Goal: Task Accomplishment & Management: Manage account settings

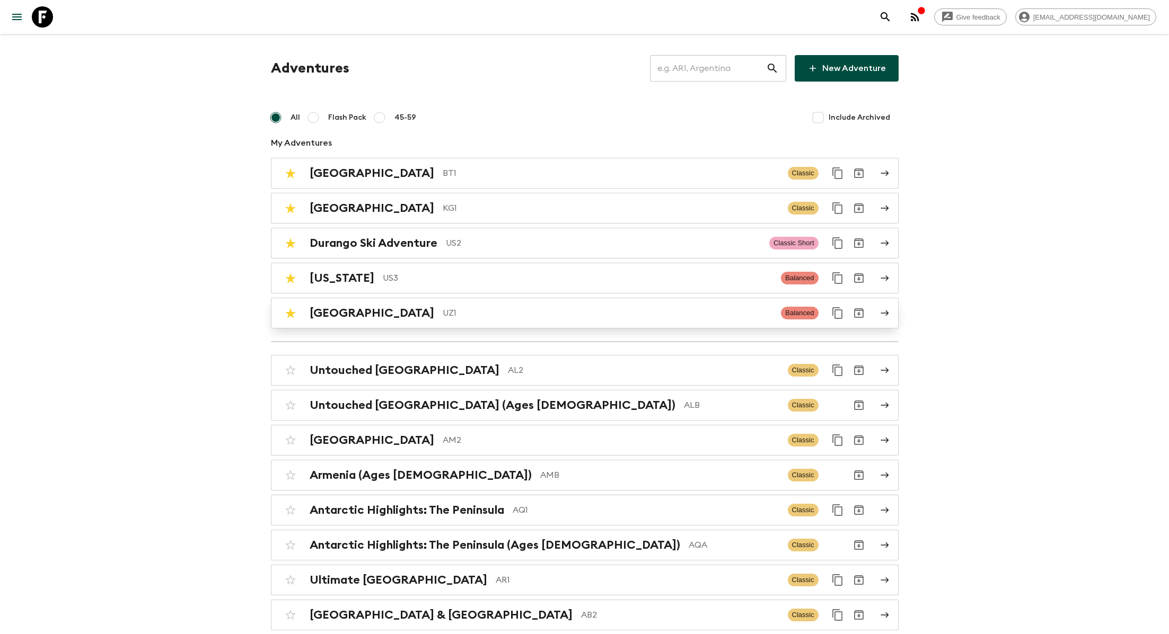
click at [442, 311] on p "UZ1" at bounding box center [607, 313] width 330 height 13
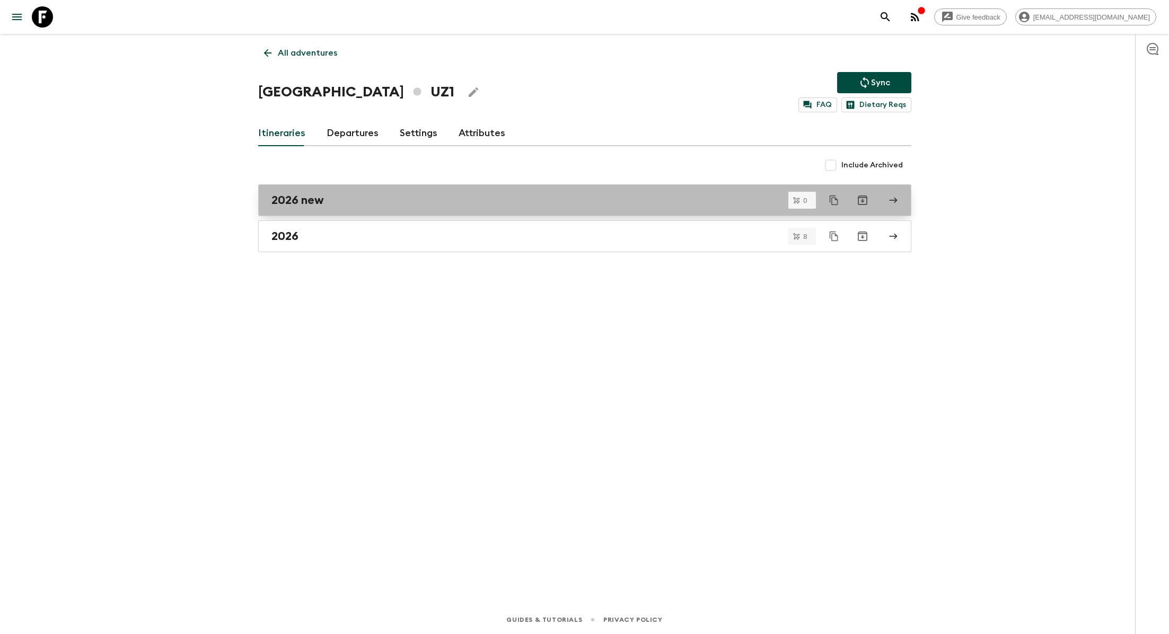
click at [406, 205] on div "2026 new" at bounding box center [574, 200] width 606 height 14
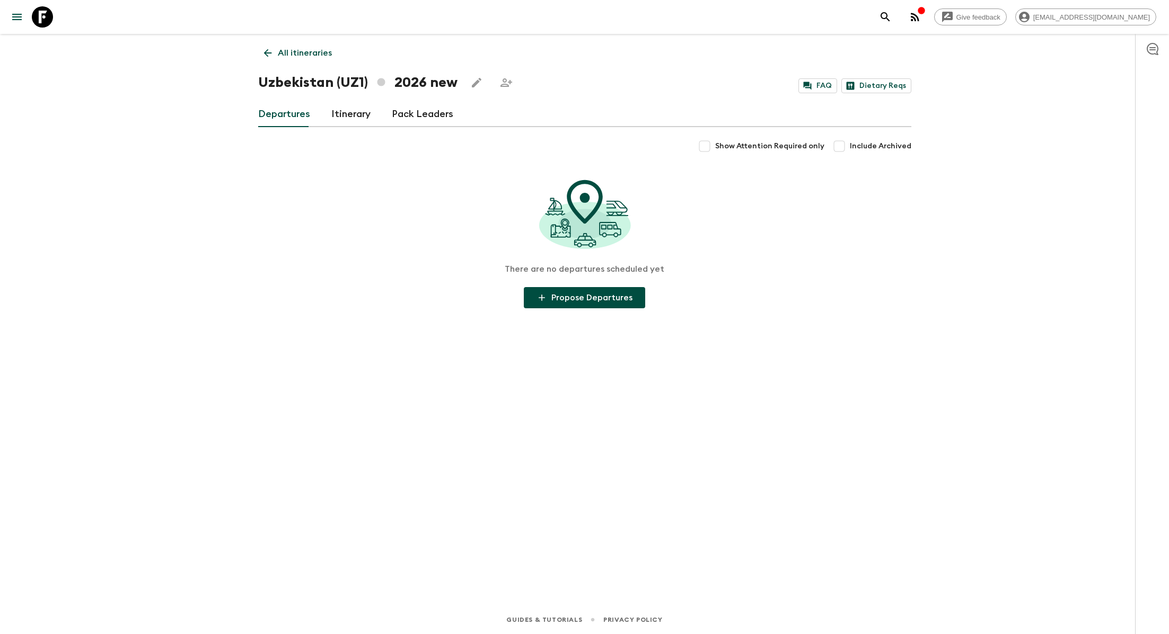
click at [356, 112] on link "Itinerary" at bounding box center [350, 114] width 39 height 25
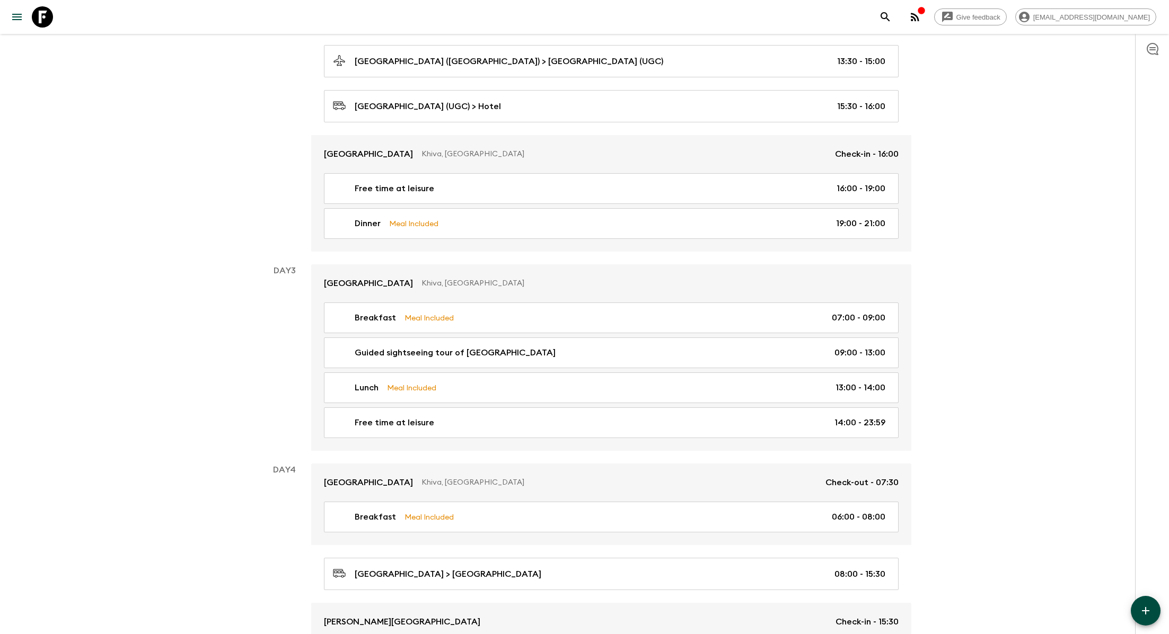
scroll to position [625, 0]
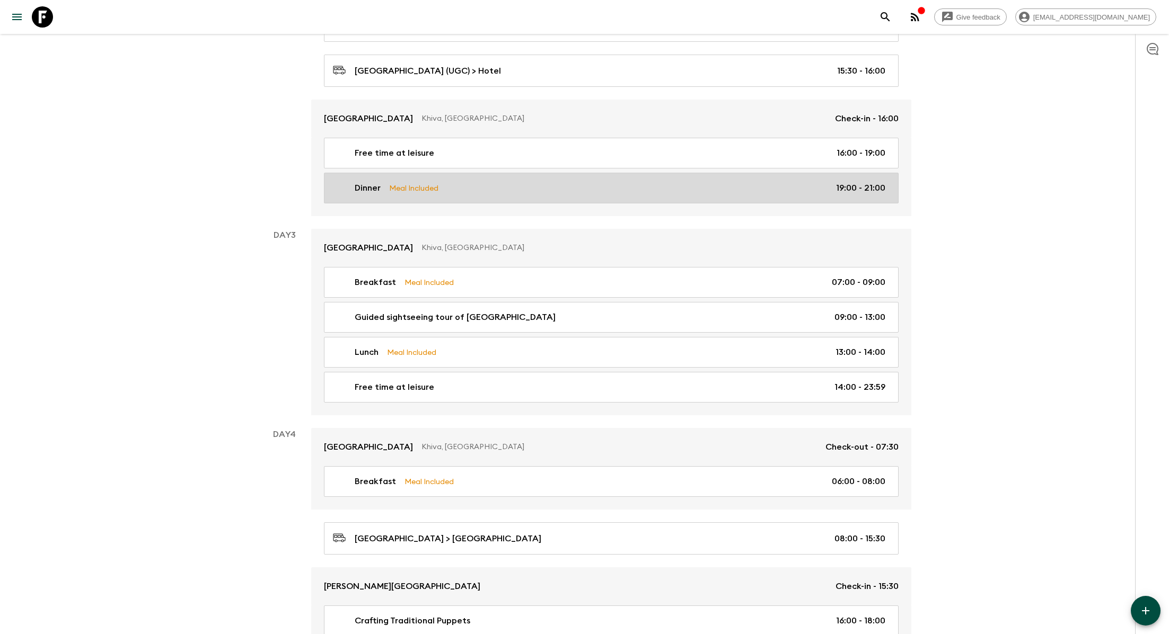
click at [571, 189] on link "Dinner Meal Included 19:00 - 21:00" at bounding box center [611, 188] width 574 height 31
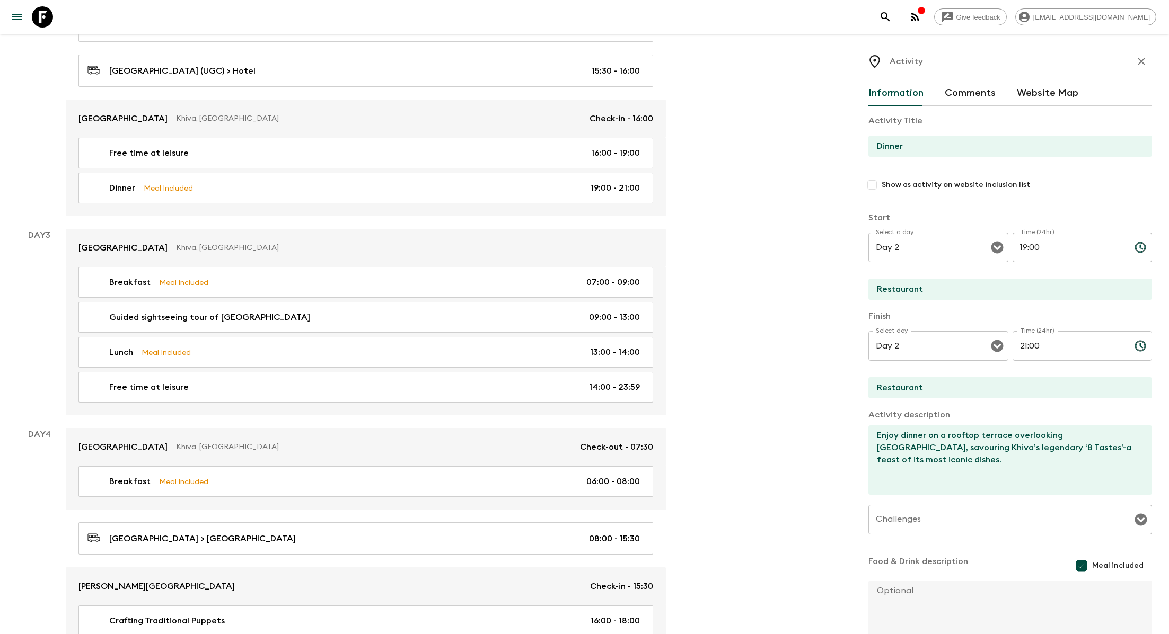
click at [878, 148] on input "Dinner" at bounding box center [1005, 146] width 275 height 21
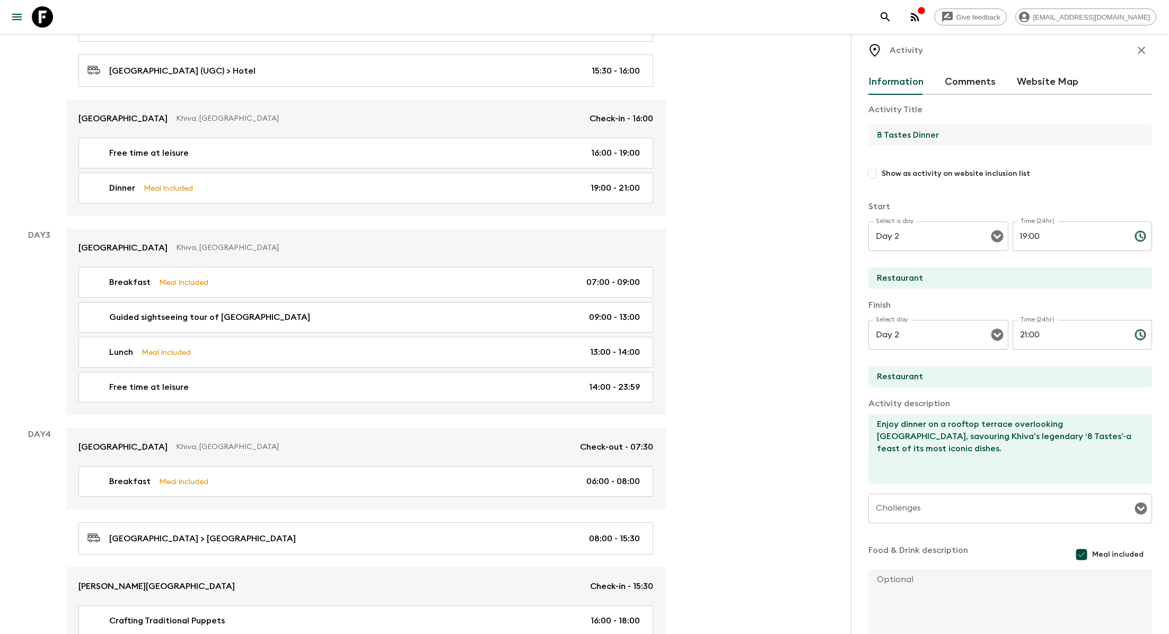
scroll to position [73, 0]
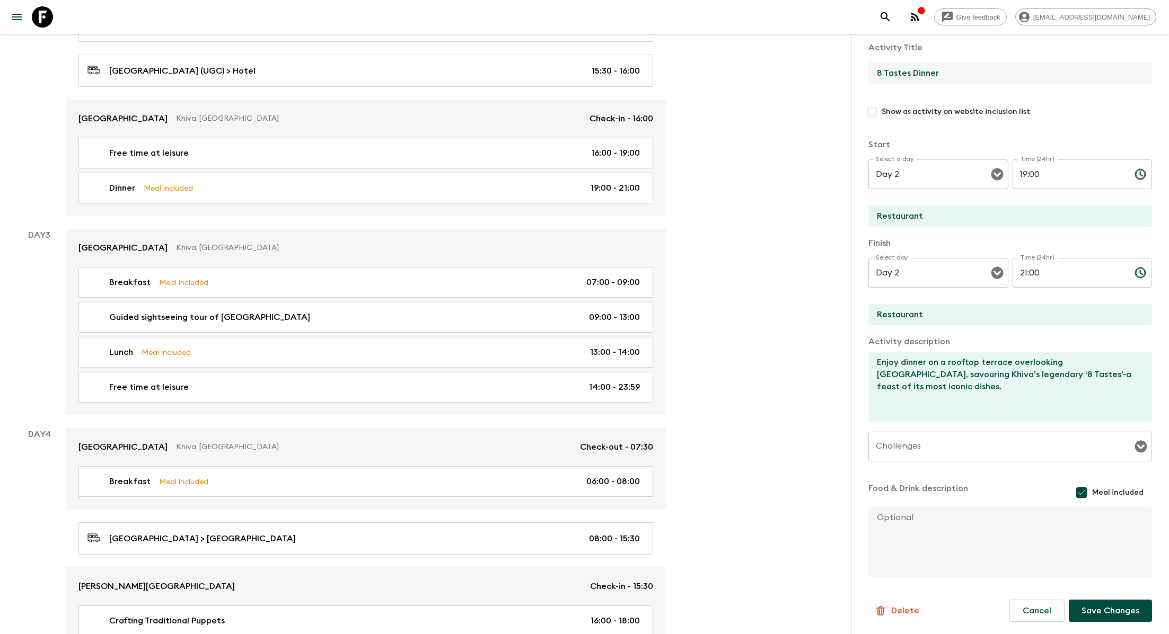
type input "8 Tastes Dinner"
click at [1103, 615] on button "Save Changes" at bounding box center [1109, 611] width 83 height 22
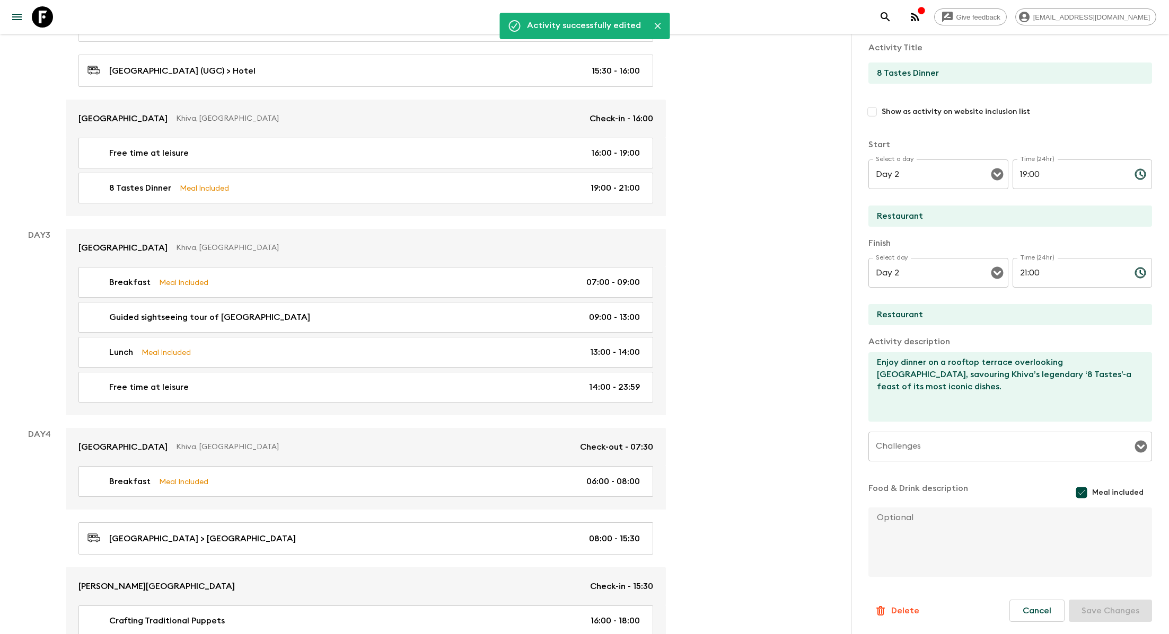
scroll to position [0, 0]
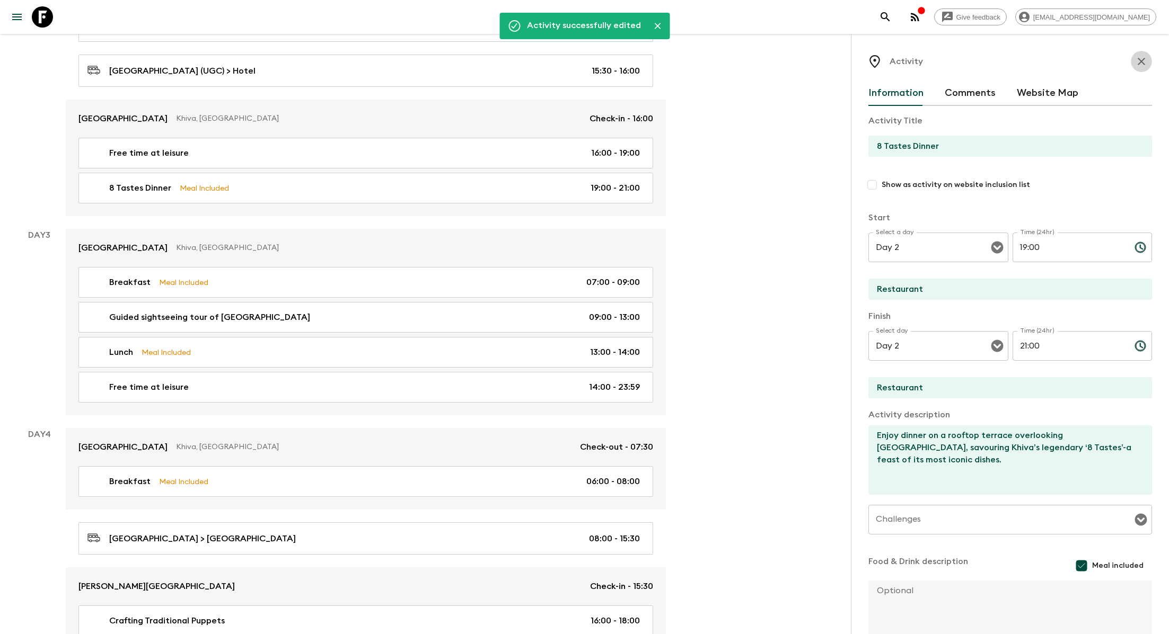
click at [1145, 58] on icon "button" at bounding box center [1141, 61] width 13 height 13
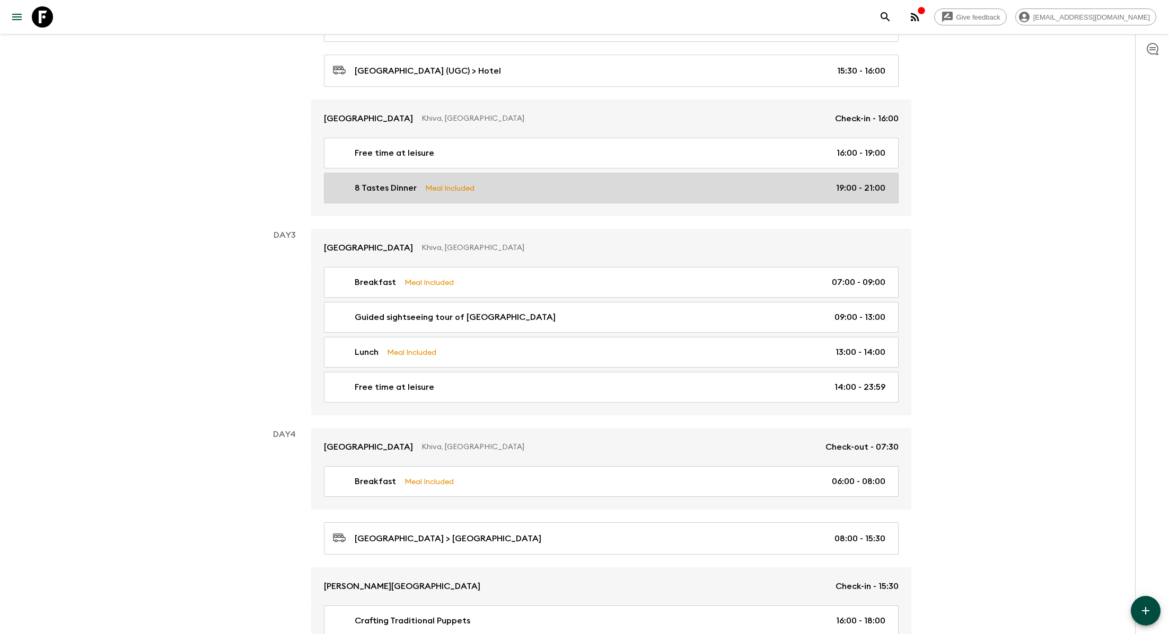
click at [695, 188] on div "8 Tastes Dinner Meal Included 19:00 - 21:00" at bounding box center [609, 188] width 552 height 13
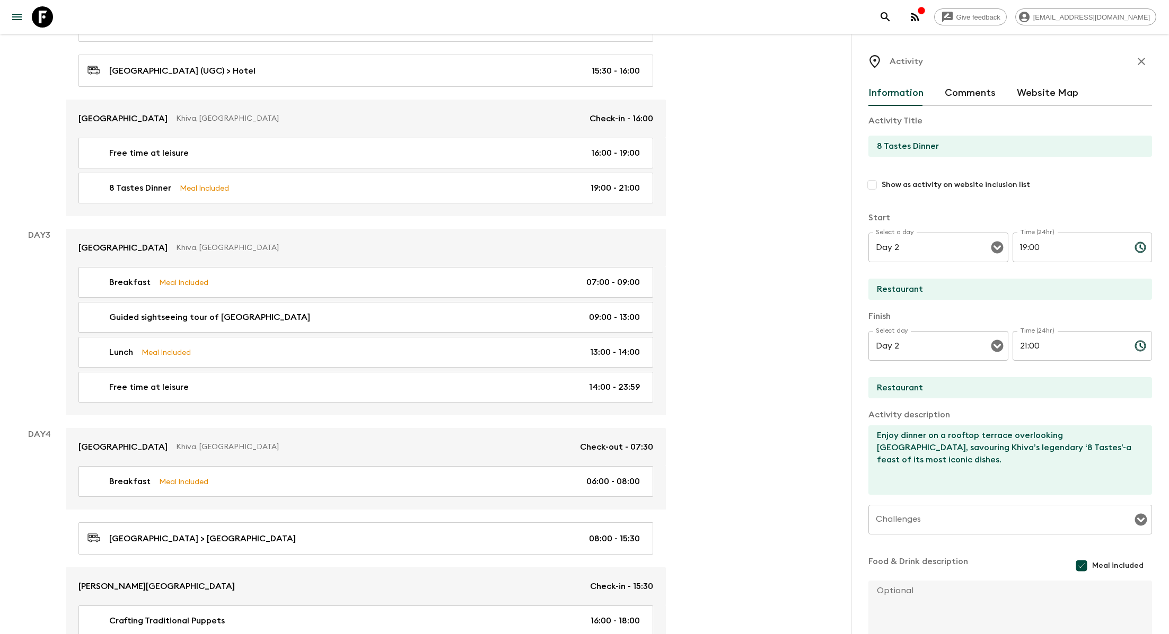
click at [1140, 68] on button "button" at bounding box center [1140, 61] width 21 height 21
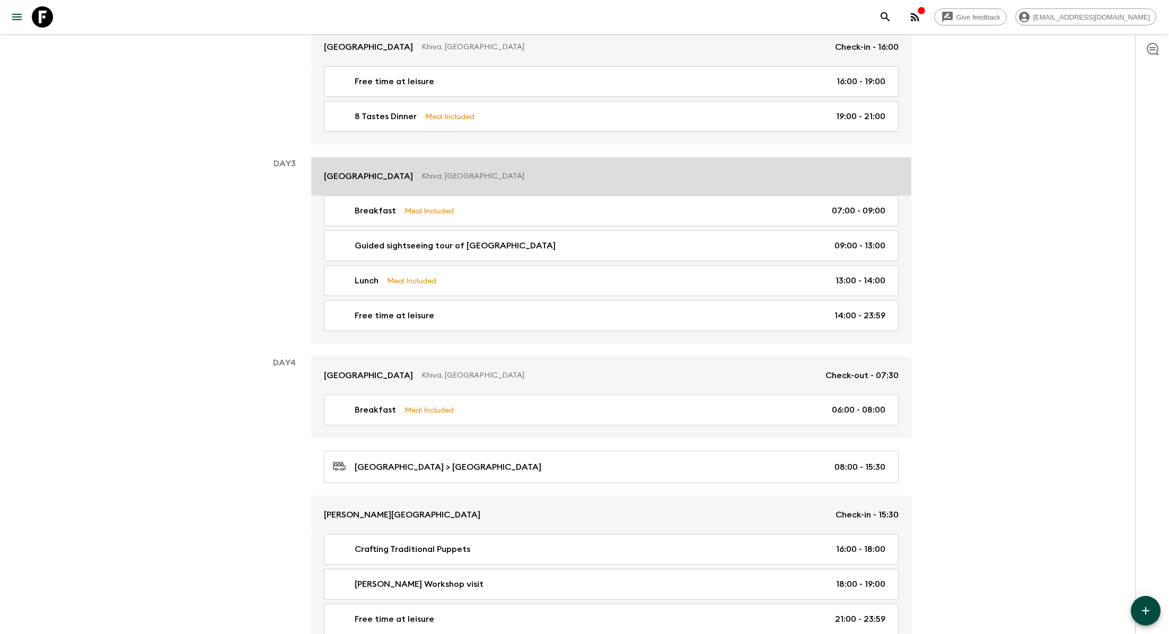
scroll to position [701, 0]
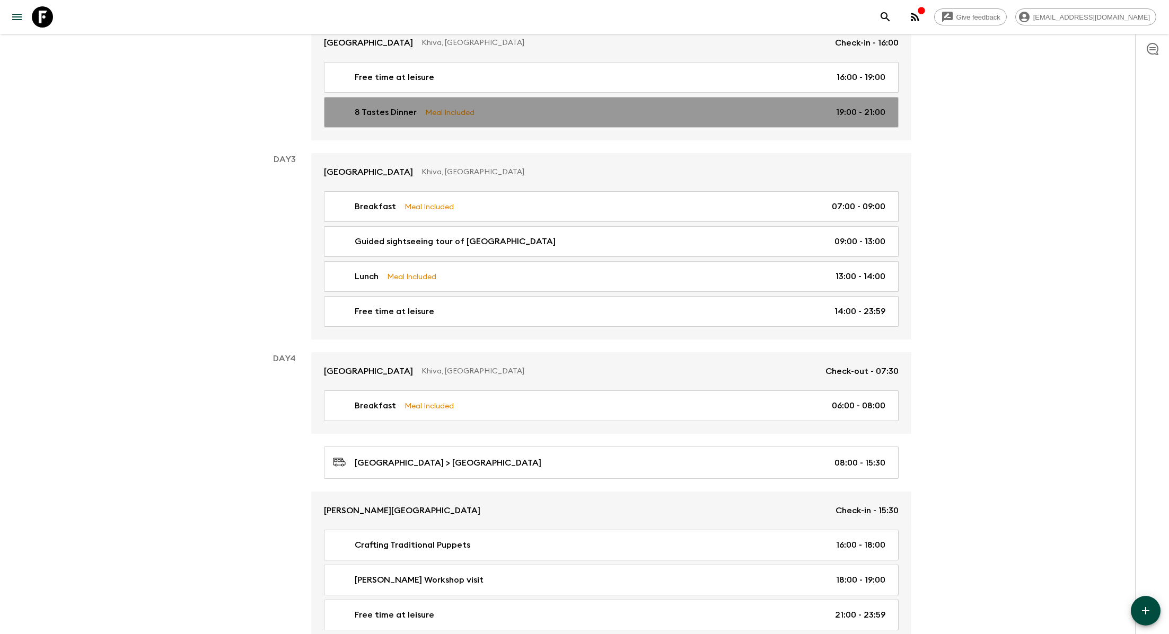
click at [561, 111] on div "8 Tastes Dinner Meal Included 19:00 - 21:00" at bounding box center [609, 112] width 552 height 13
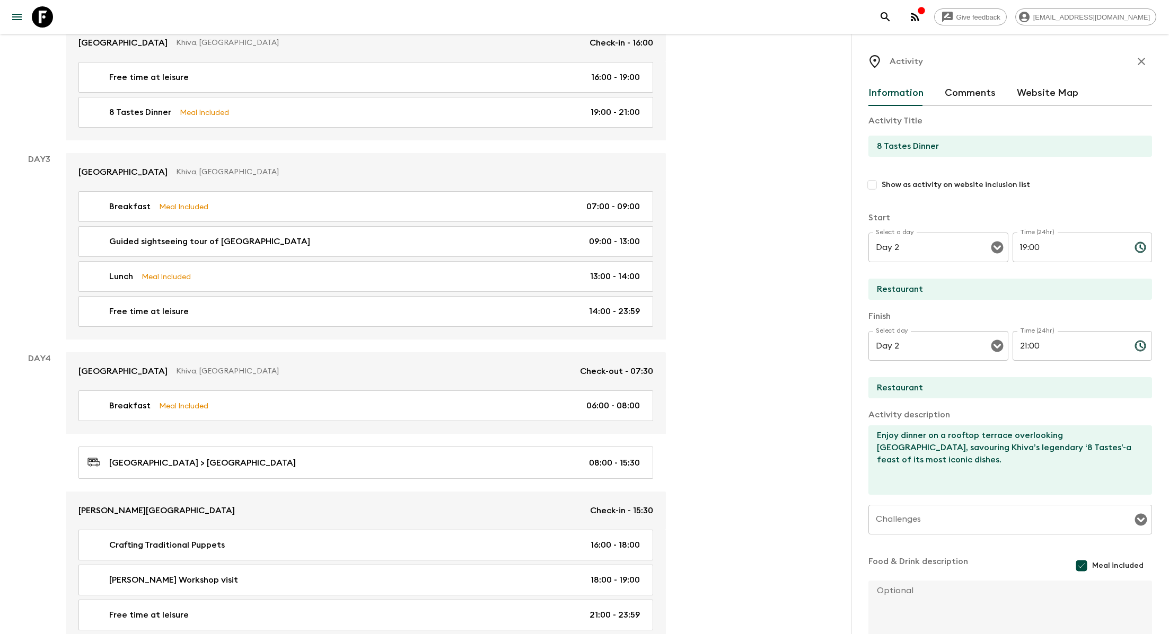
click at [878, 148] on input "8 Tastes Dinner" at bounding box center [1005, 146] width 275 height 21
click at [911, 146] on input ""8 Tastes Dinner" at bounding box center [1005, 146] width 275 height 21
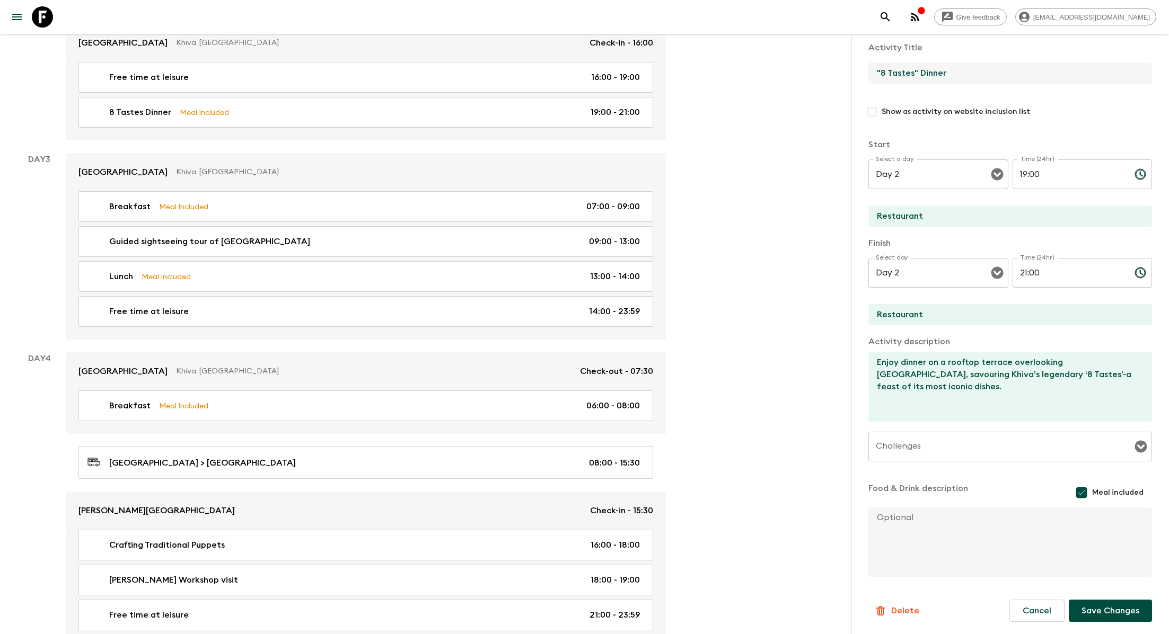
type input ""8 Tastes" Dinner"
click at [1096, 619] on button "Save Changes" at bounding box center [1109, 611] width 83 height 22
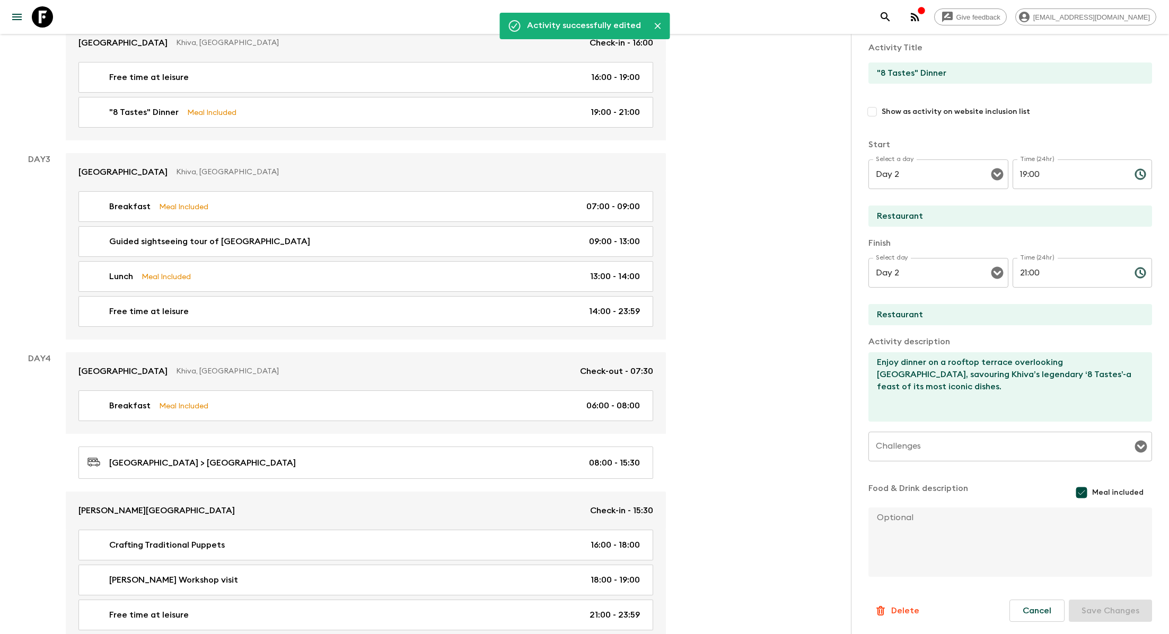
scroll to position [0, 0]
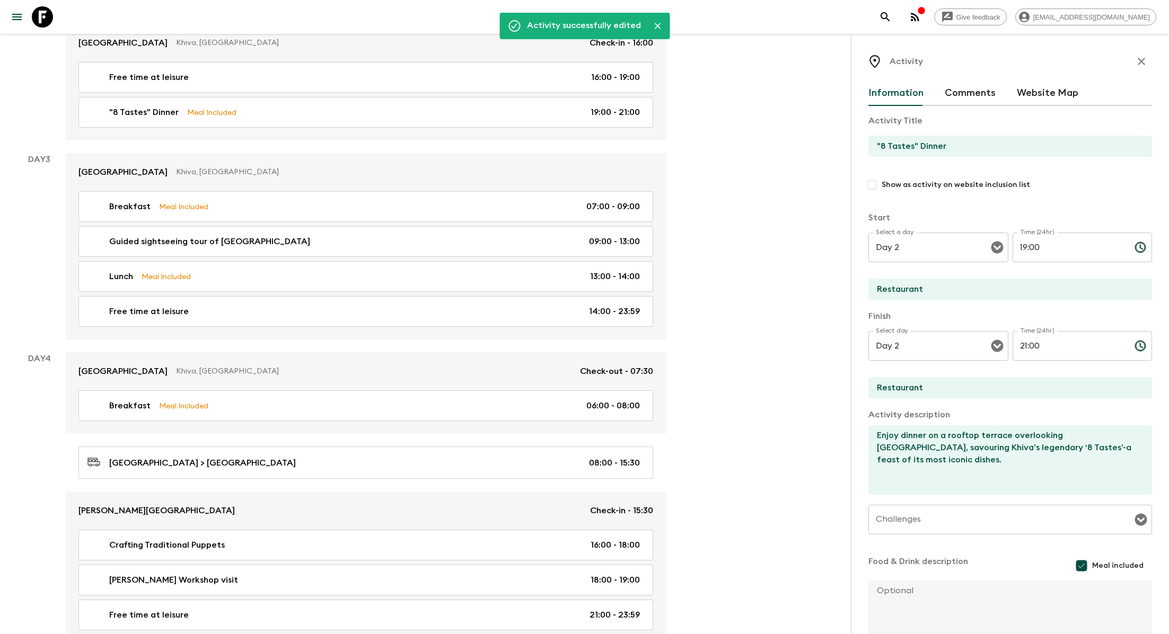
click at [1142, 60] on icon "button" at bounding box center [1140, 61] width 7 height 7
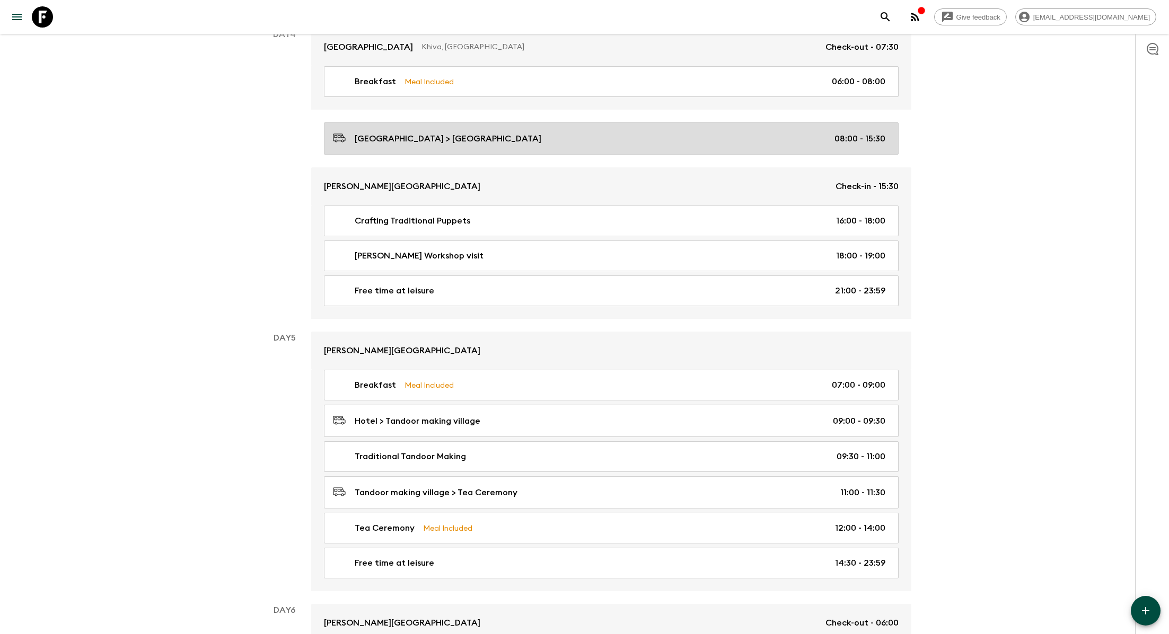
scroll to position [1032, 0]
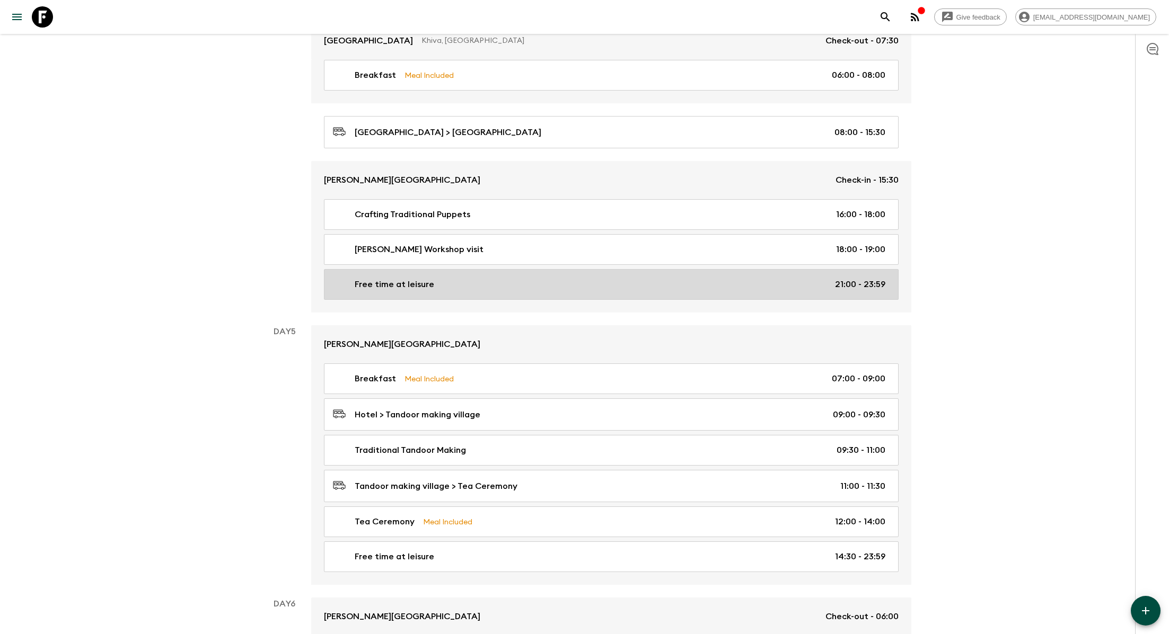
click at [562, 278] on div "Free time at leisure 21:00 - 23:59" at bounding box center [609, 284] width 552 height 13
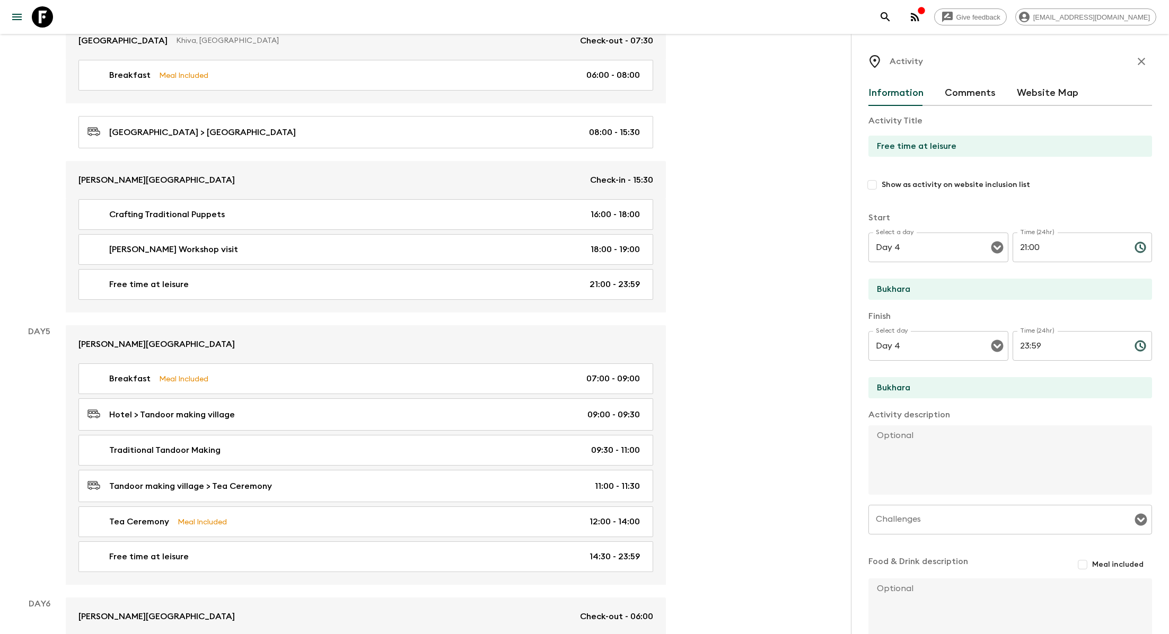
click at [1046, 246] on input "21:00" at bounding box center [1068, 248] width 113 height 30
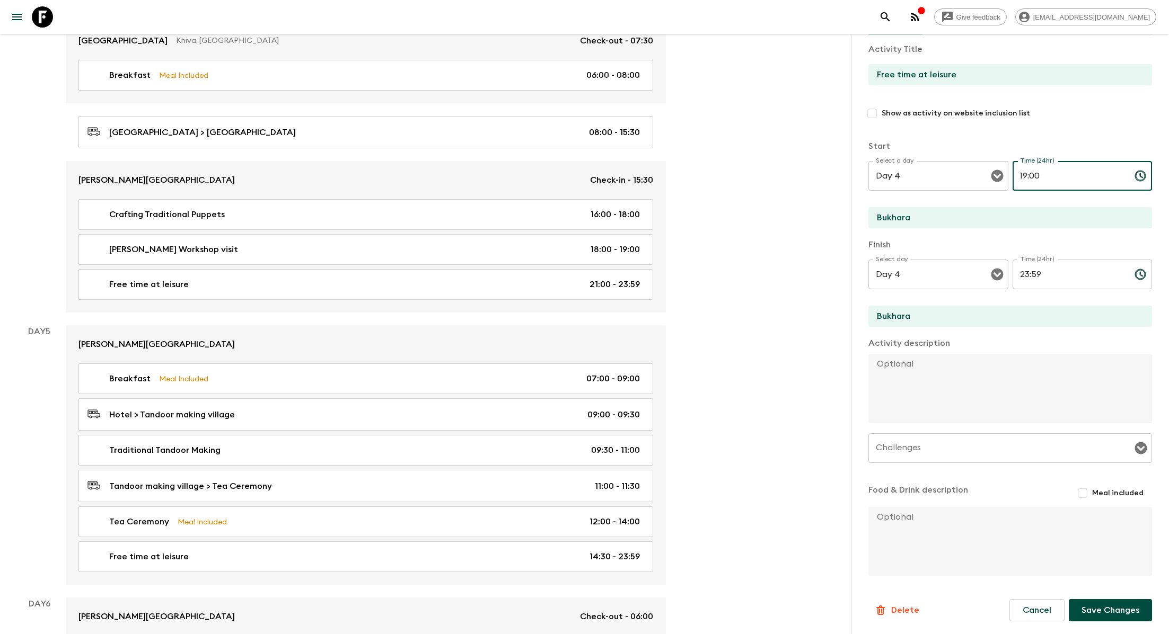
type input "19:00"
click at [1100, 613] on button "Save Changes" at bounding box center [1109, 610] width 83 height 22
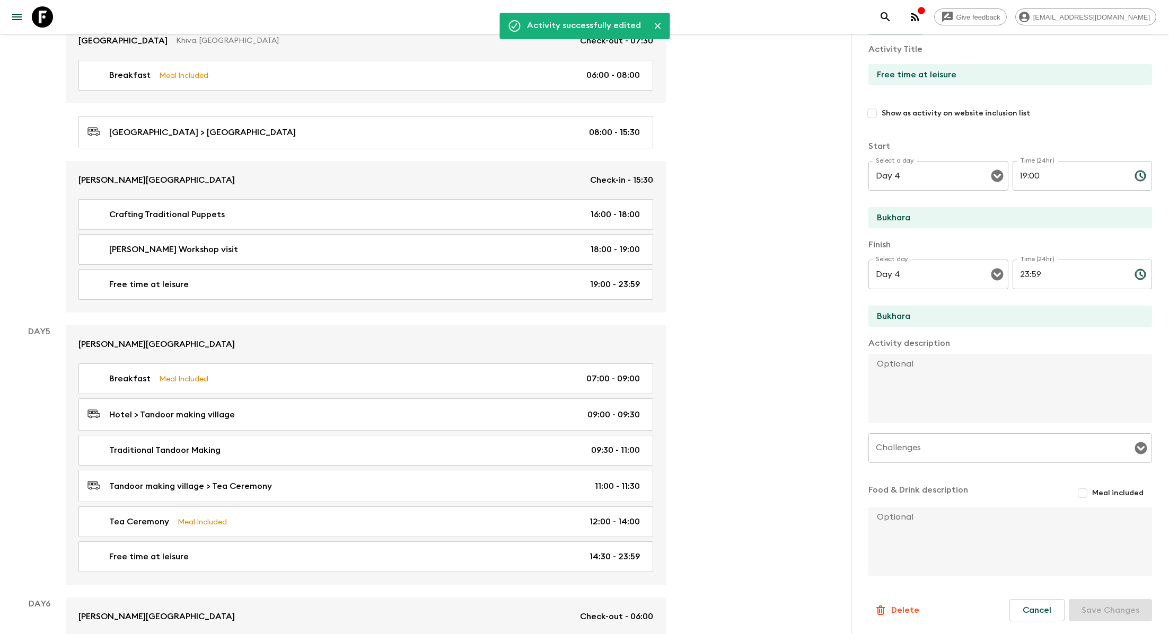
scroll to position [0, 0]
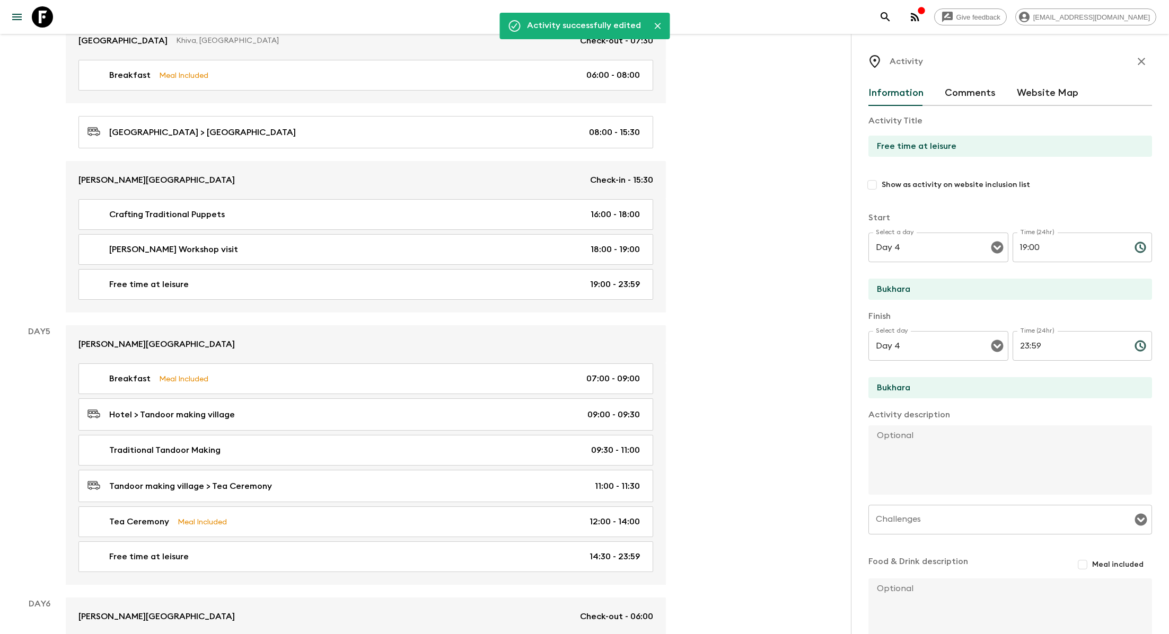
click at [1142, 60] on icon "button" at bounding box center [1140, 61] width 7 height 7
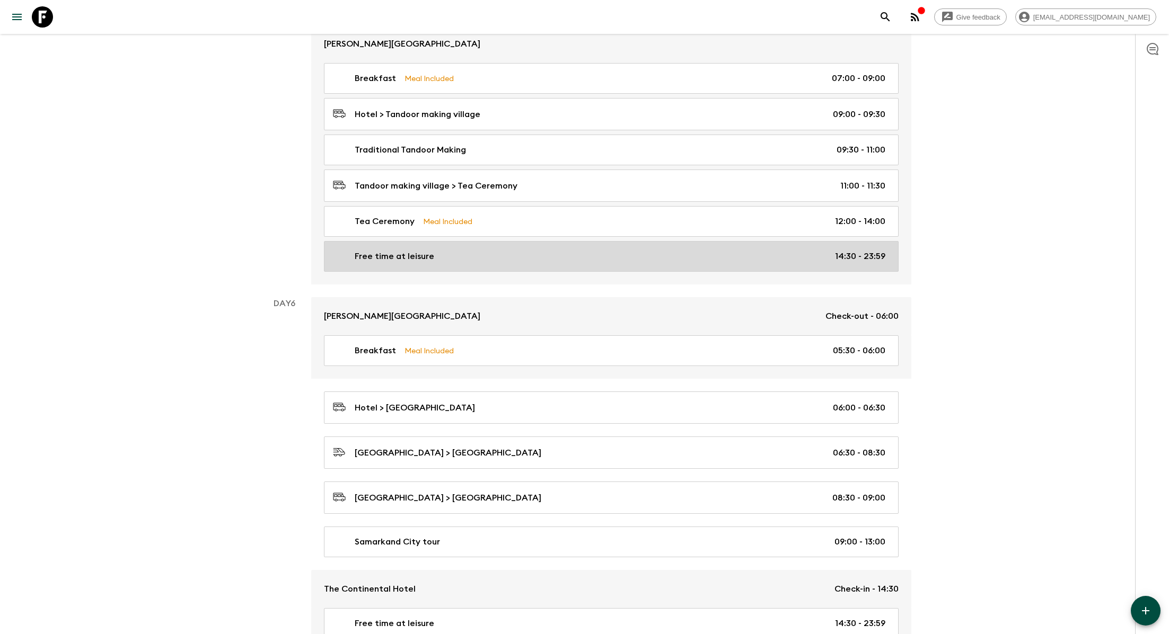
scroll to position [1335, 0]
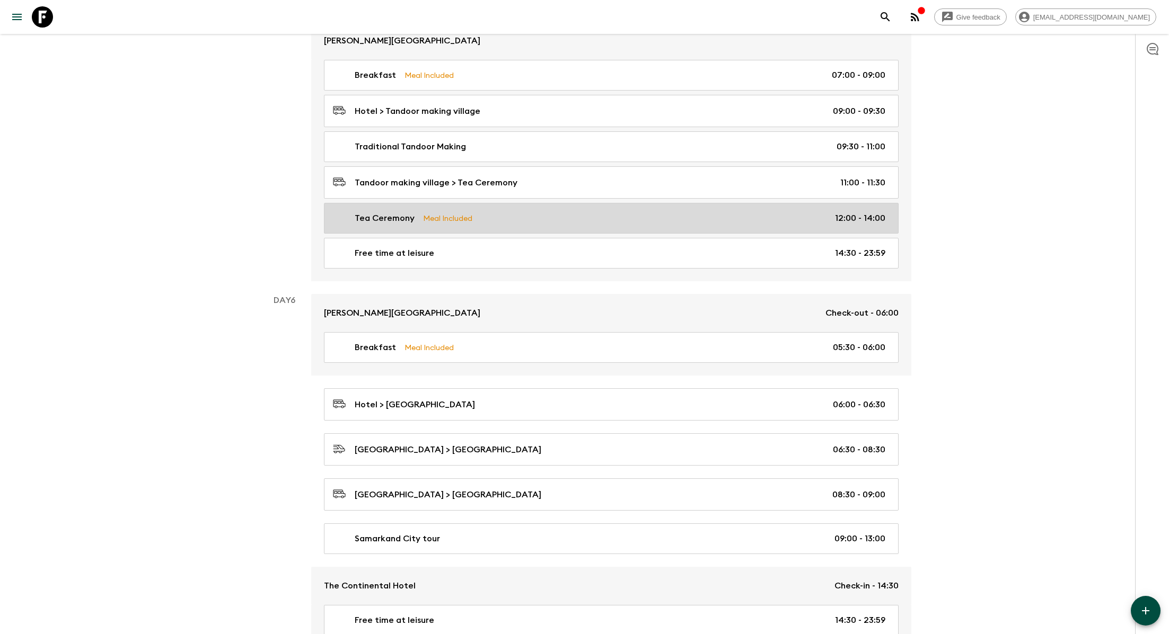
click at [675, 215] on link "Tea Ceremony Meal Included 12:00 - 14:00" at bounding box center [611, 218] width 574 height 31
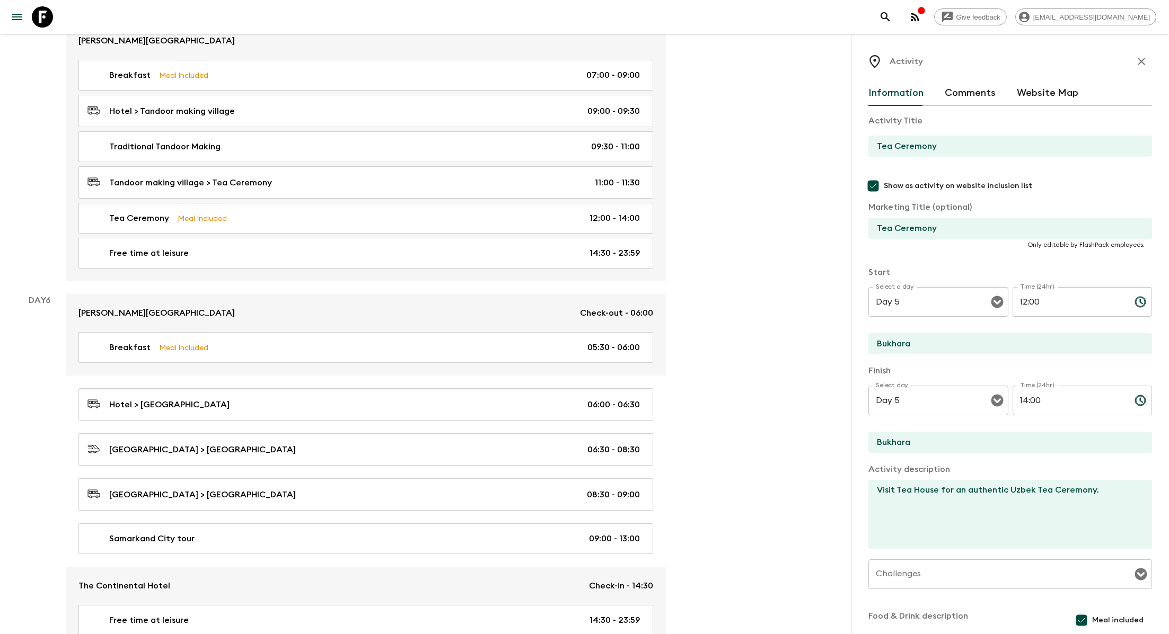
click at [1139, 63] on icon "button" at bounding box center [1140, 61] width 7 height 7
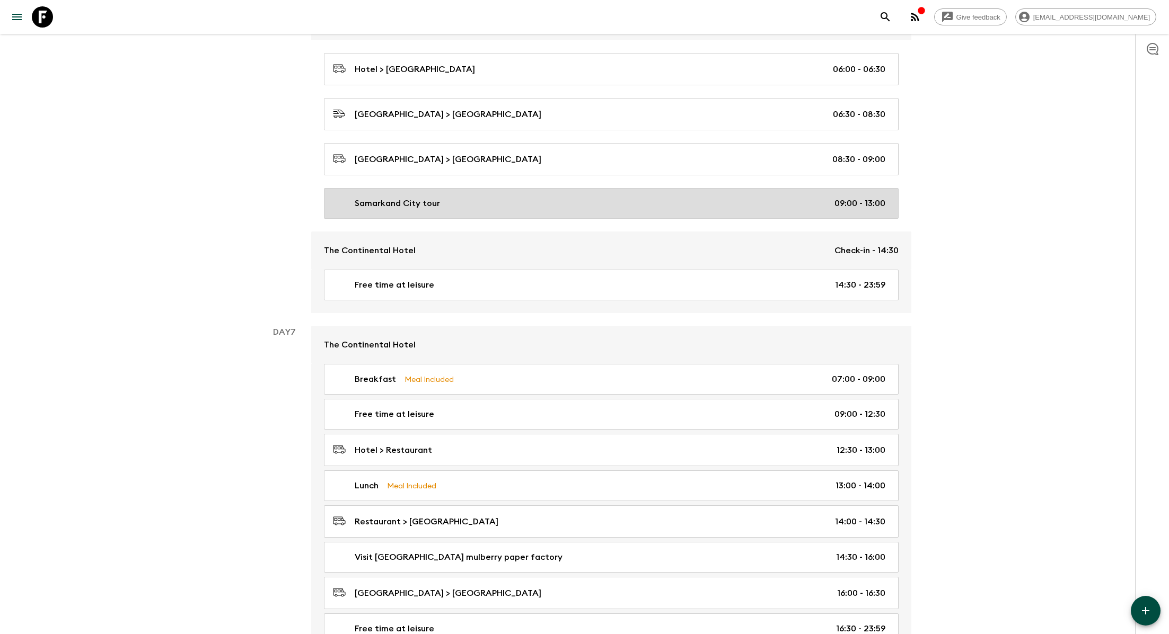
scroll to position [1669, 0]
click at [582, 190] on link "Samarkand City tour 09:00 - 13:00" at bounding box center [611, 205] width 574 height 31
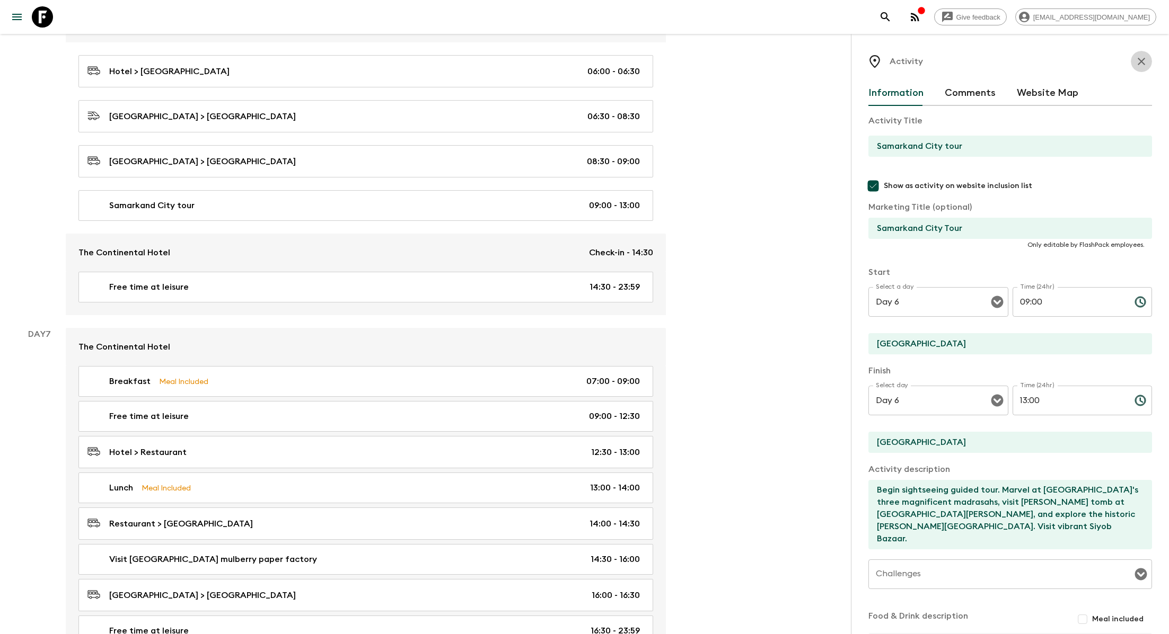
click at [1143, 67] on icon "button" at bounding box center [1141, 61] width 13 height 13
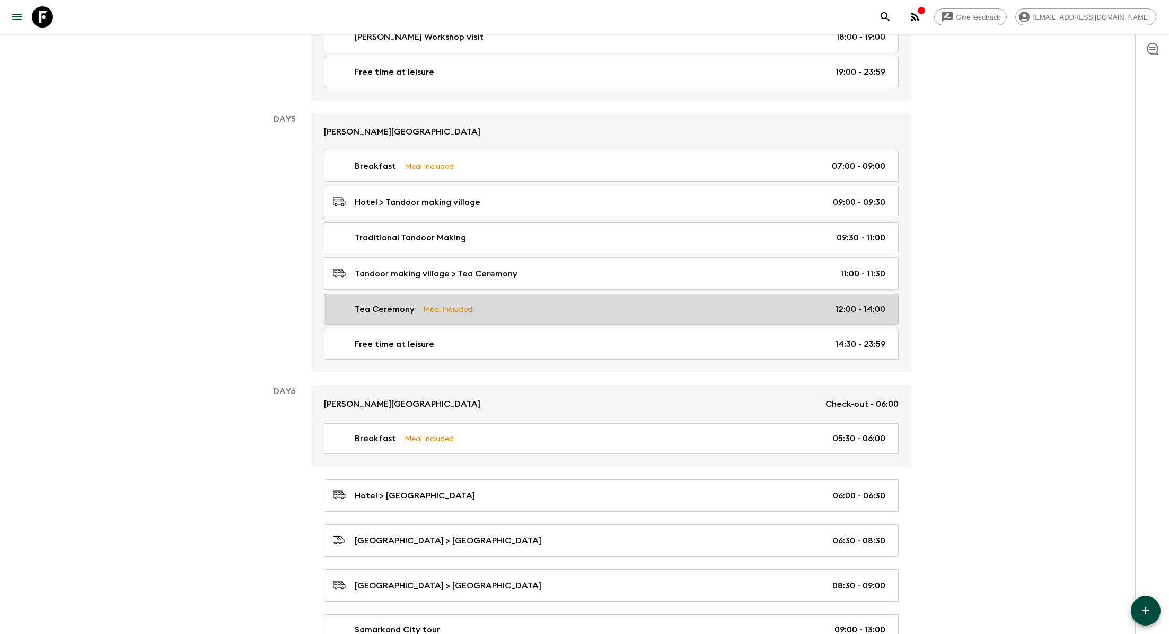
scroll to position [1240, 0]
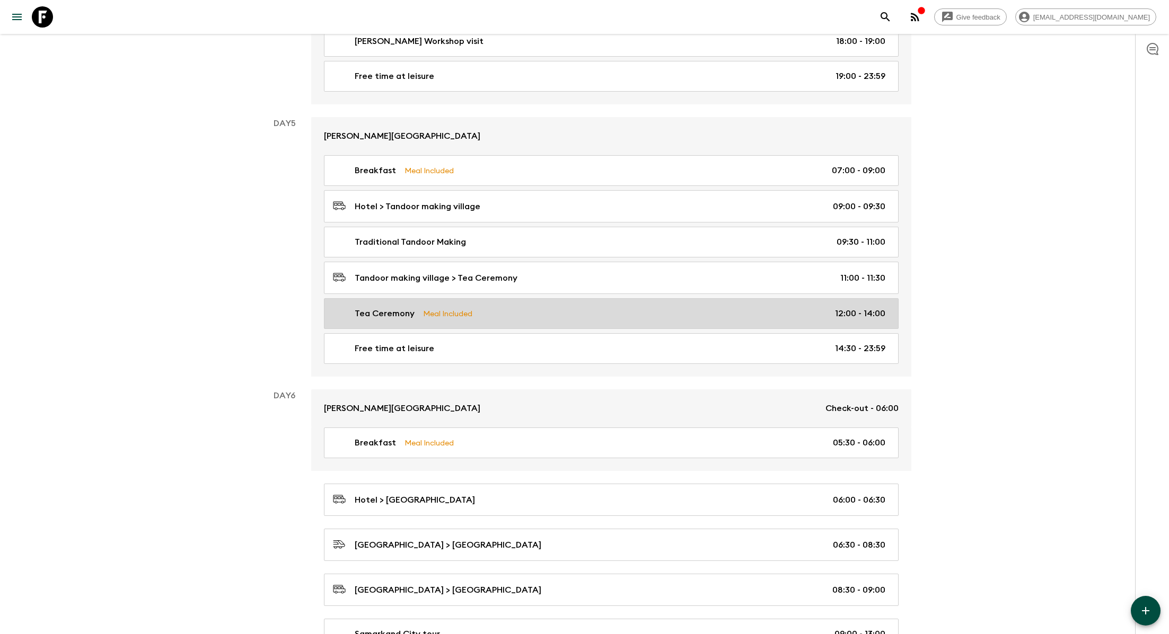
click at [656, 310] on link "Tea Ceremony Meal Included 12:00 - 14:00" at bounding box center [611, 313] width 574 height 31
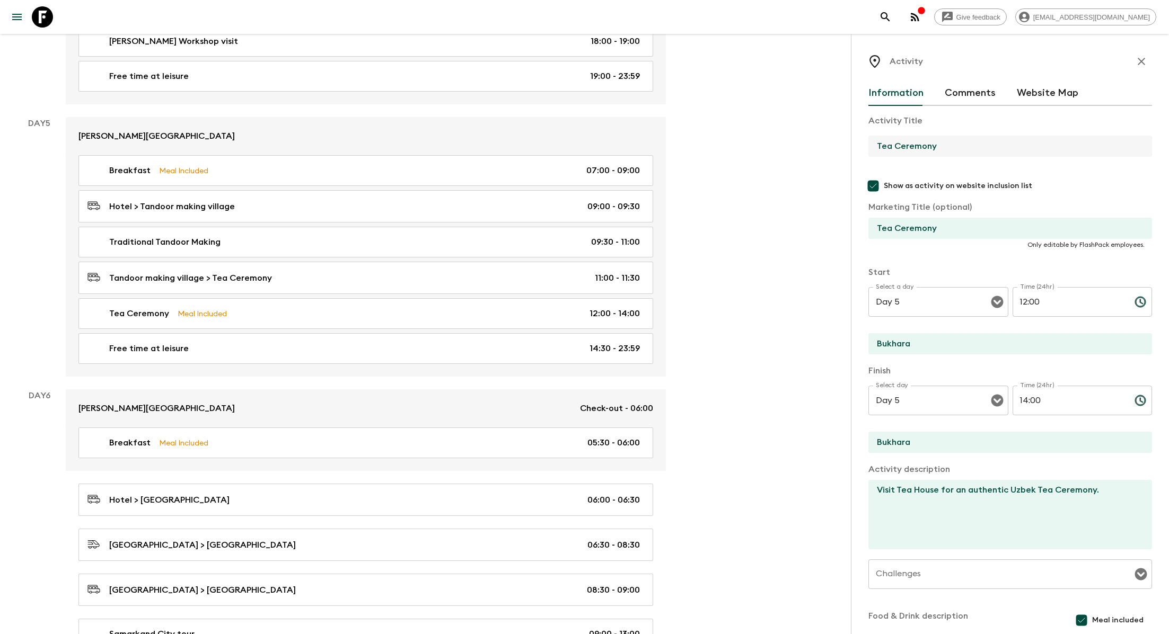
click at [938, 146] on input "Tea Ceremony" at bounding box center [1005, 146] width 275 height 21
type input "Tea Ceremony and Spice Blending"
click at [1011, 504] on textarea "Visit Tea House for an authentic Uzbek Tea Ceremony." at bounding box center [1005, 514] width 275 height 69
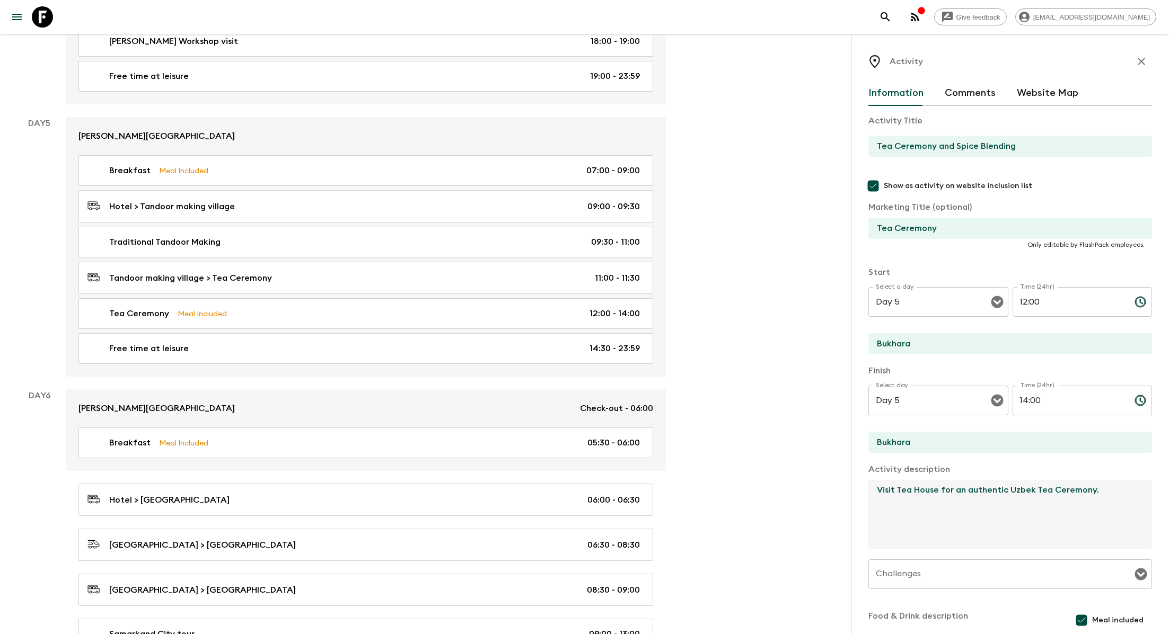
scroll to position [128, 0]
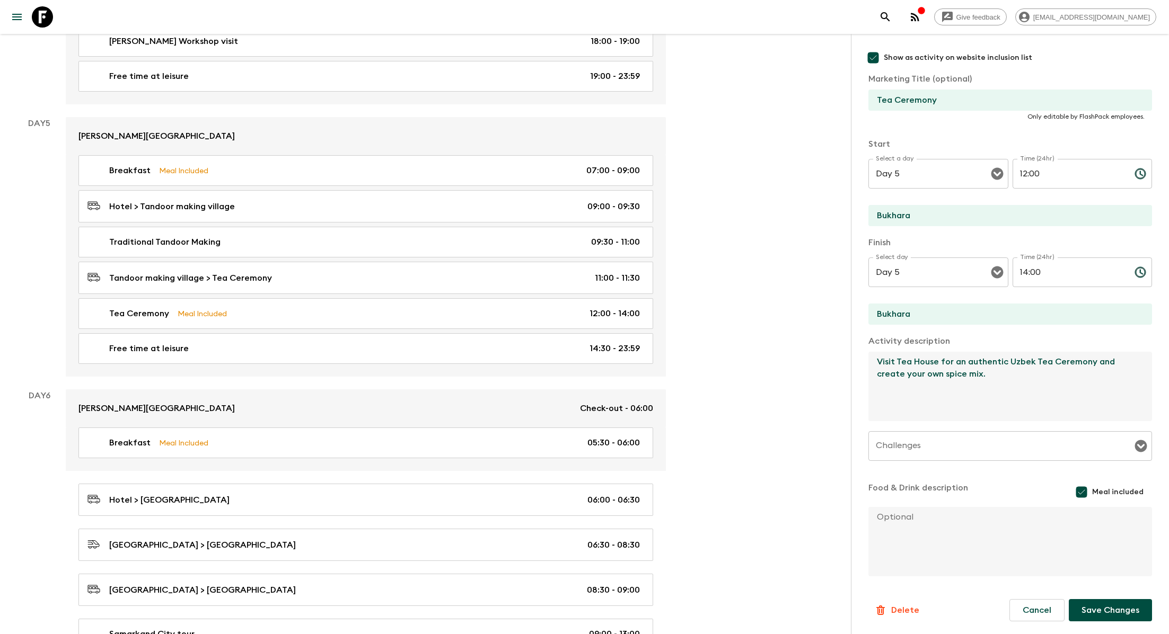
click at [1093, 362] on textarea "Visit Tea House for an authentic Uzbek Tea Ceremony and create your own spice m…" at bounding box center [1005, 386] width 275 height 69
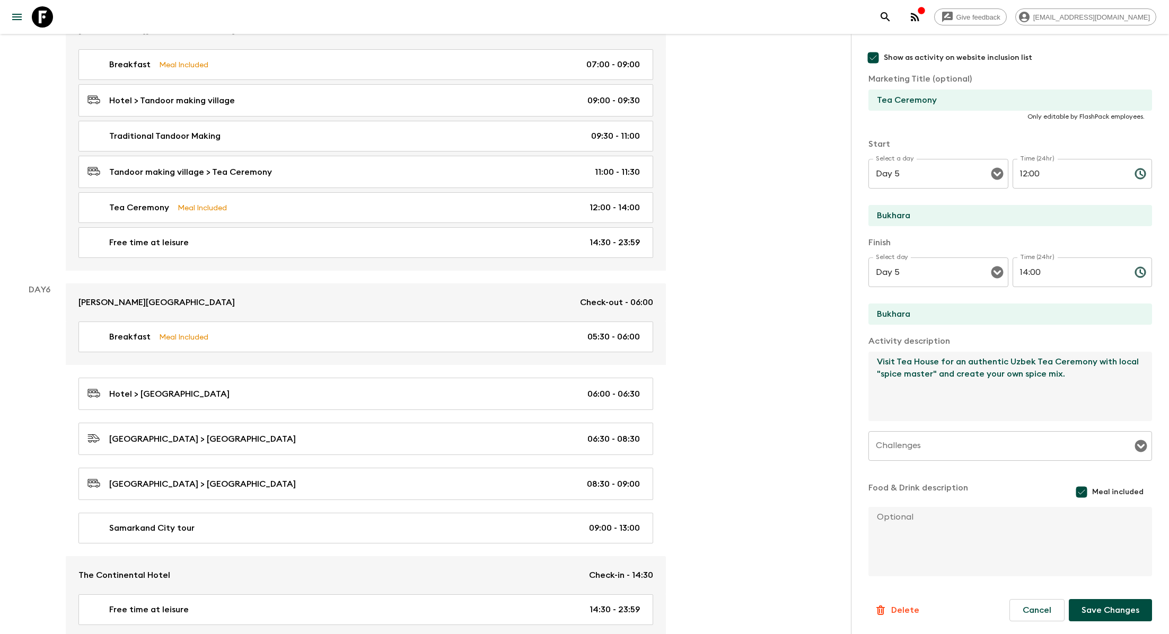
scroll to position [1356, 0]
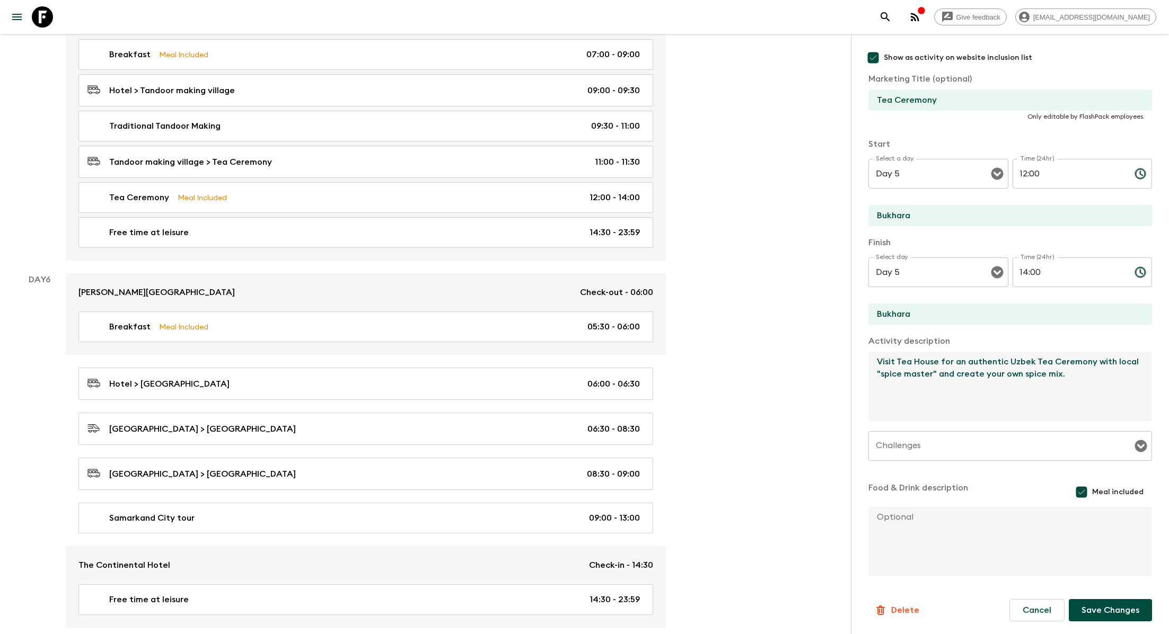
type textarea "Visit Tea House for an authentic Uzbek Tea Ceremony with local "spice master" a…"
click at [1097, 615] on button "Save Changes" at bounding box center [1109, 610] width 83 height 22
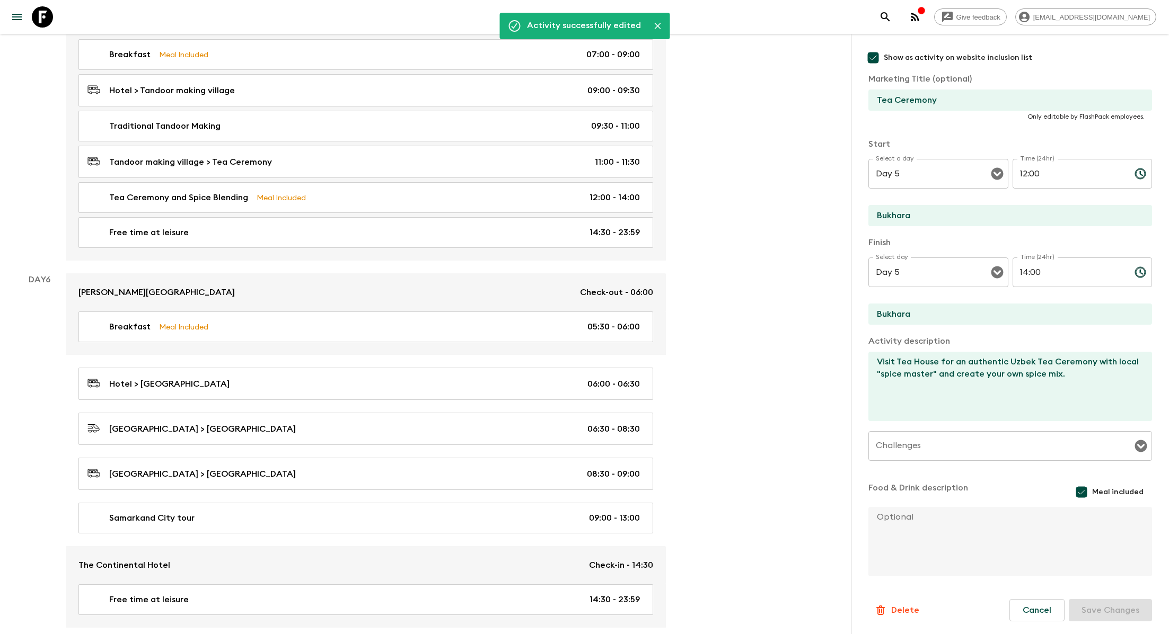
scroll to position [0, 0]
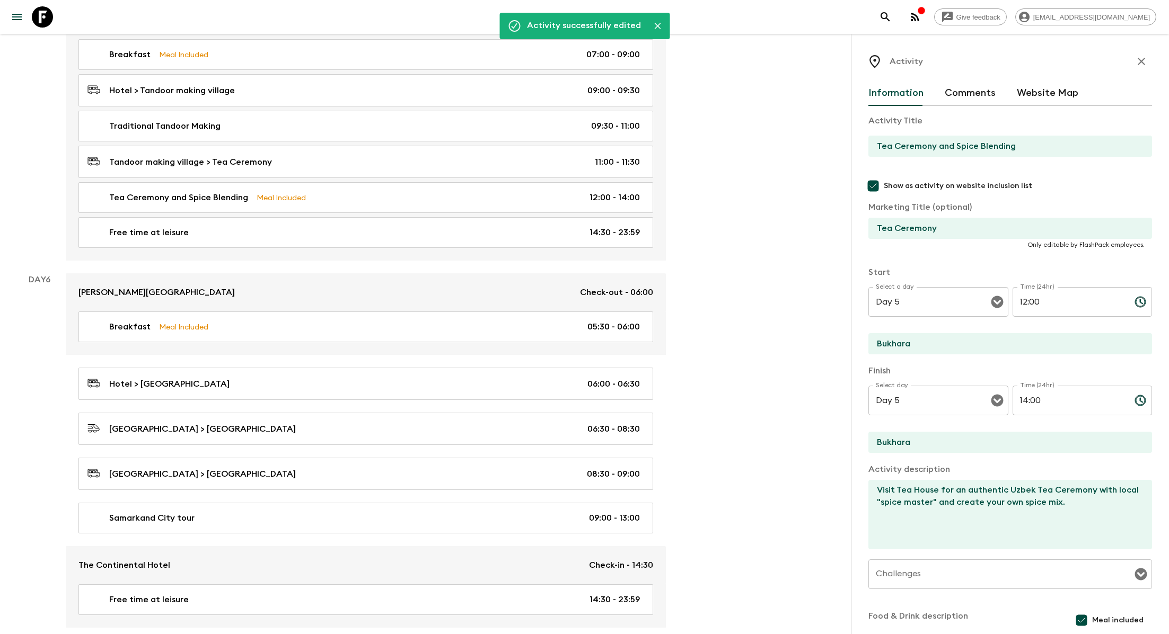
click at [1145, 61] on icon "button" at bounding box center [1141, 61] width 13 height 13
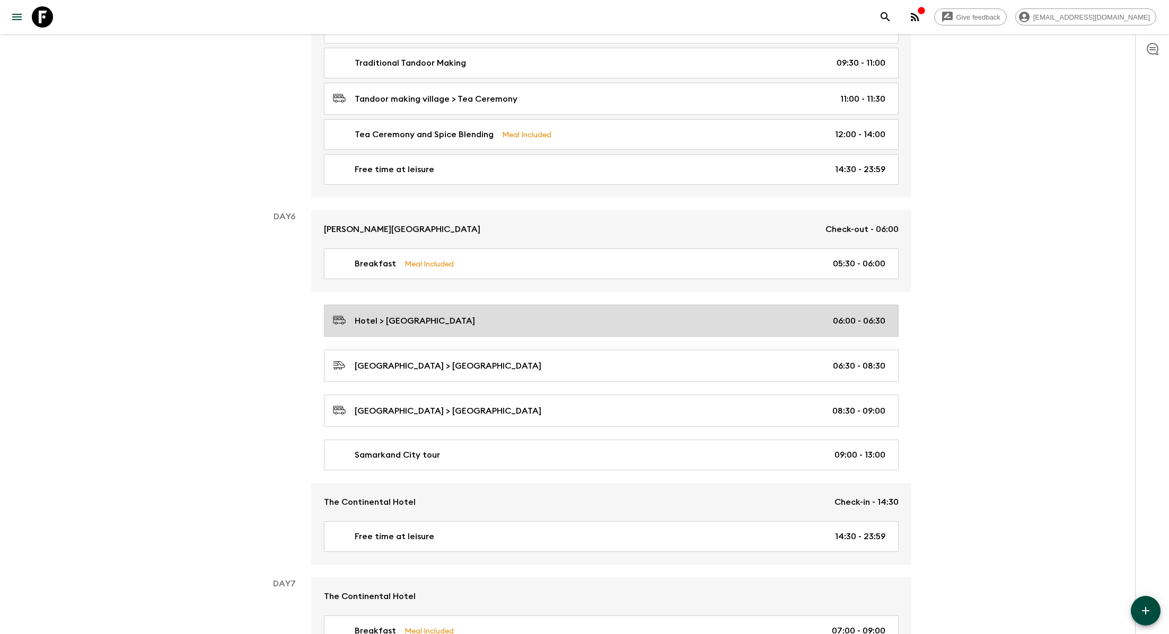
scroll to position [1415, 0]
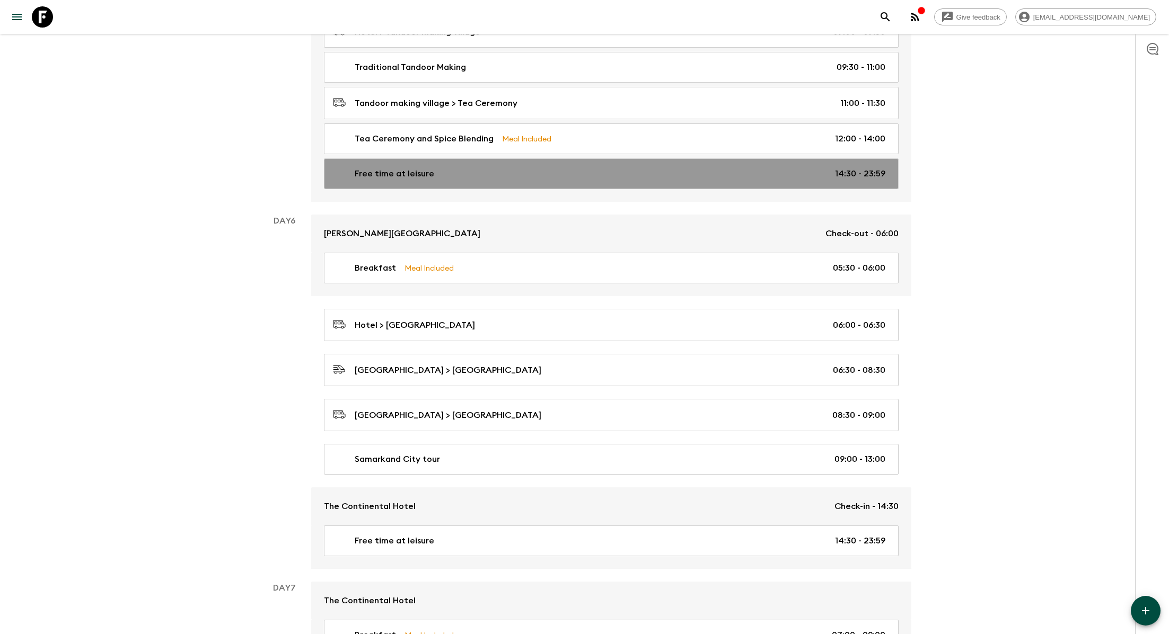
click at [801, 158] on link "Free time at leisure 14:30 - 23:59" at bounding box center [611, 173] width 574 height 31
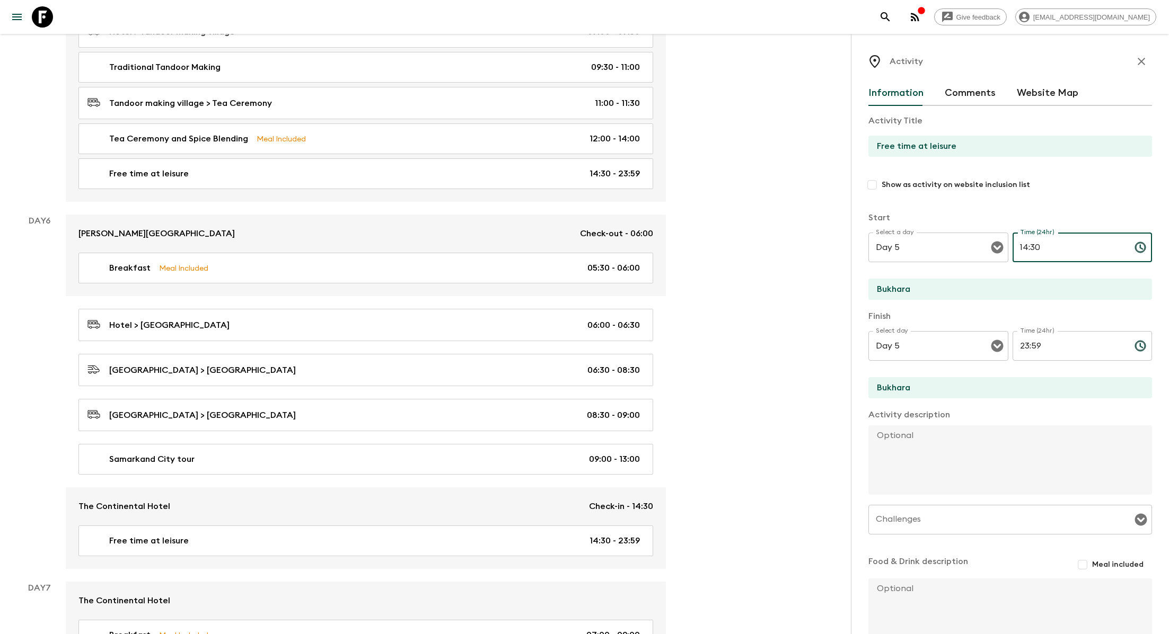
click at [1037, 249] on input "14:30" at bounding box center [1068, 248] width 113 height 30
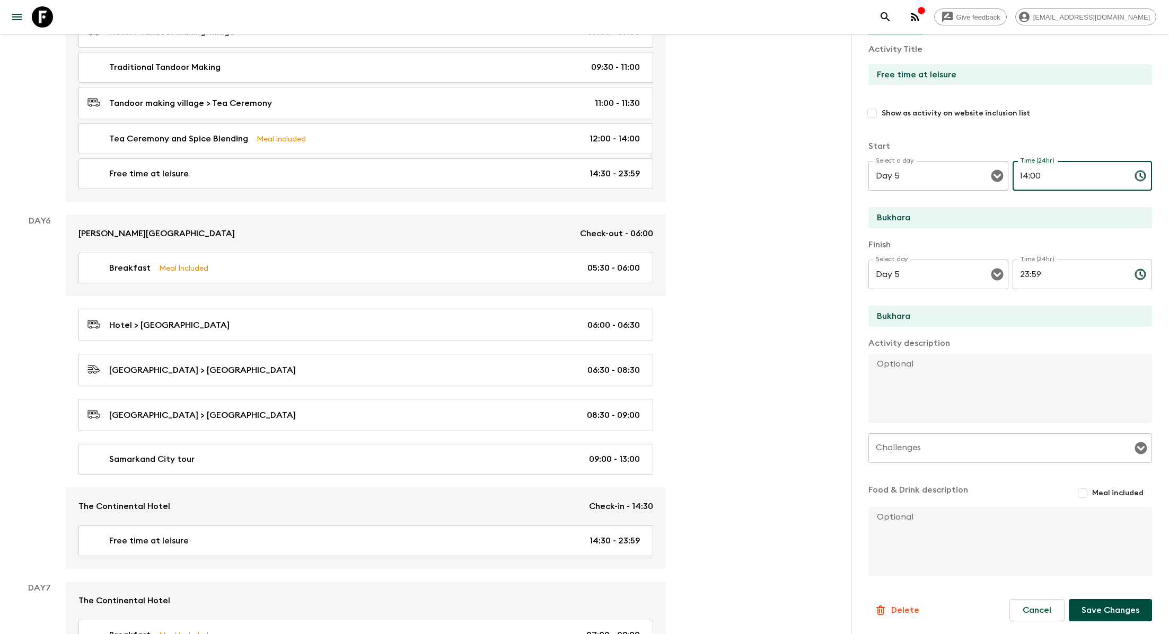
type input "14:00"
click at [1104, 607] on button "Save Changes" at bounding box center [1109, 610] width 83 height 22
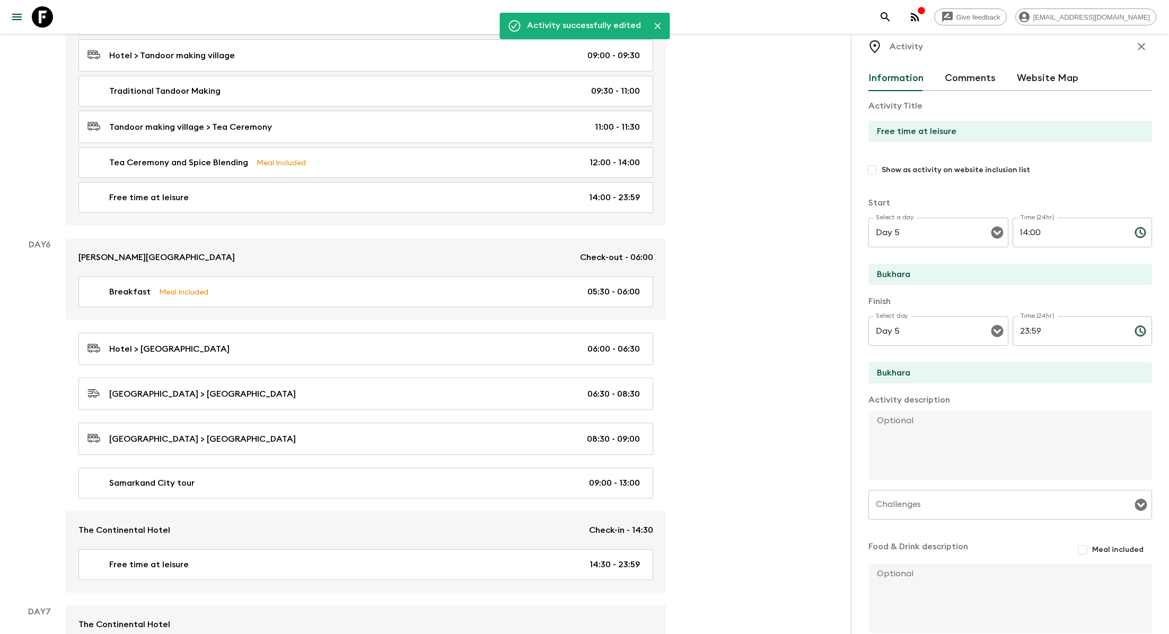
scroll to position [0, 0]
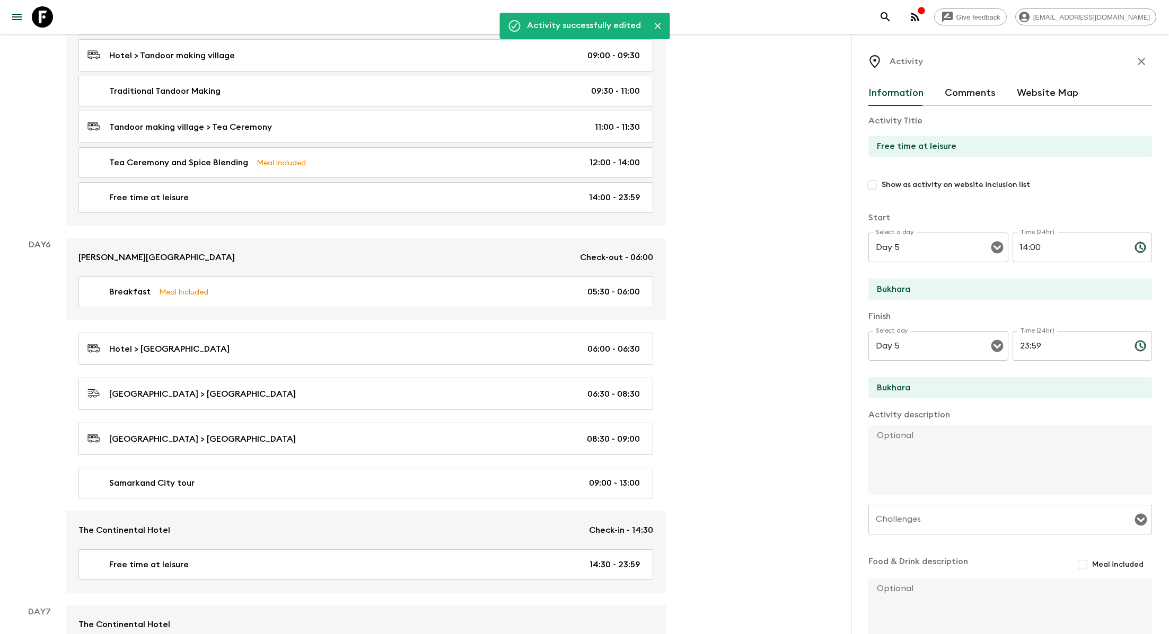
click at [1139, 58] on icon "button" at bounding box center [1141, 61] width 13 height 13
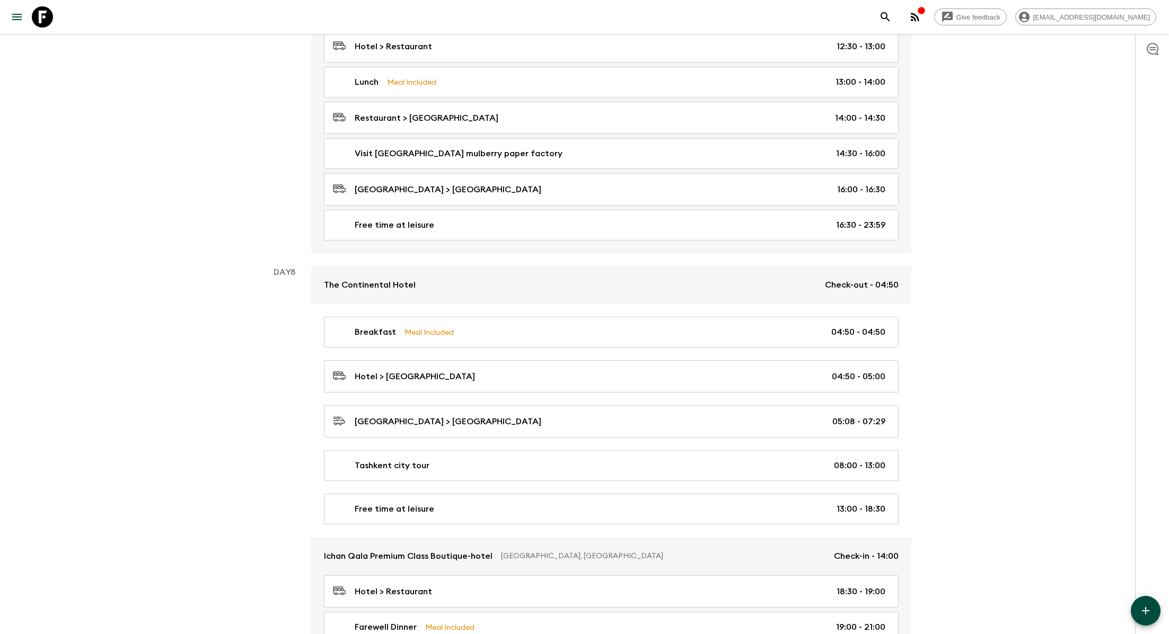
scroll to position [2072, 0]
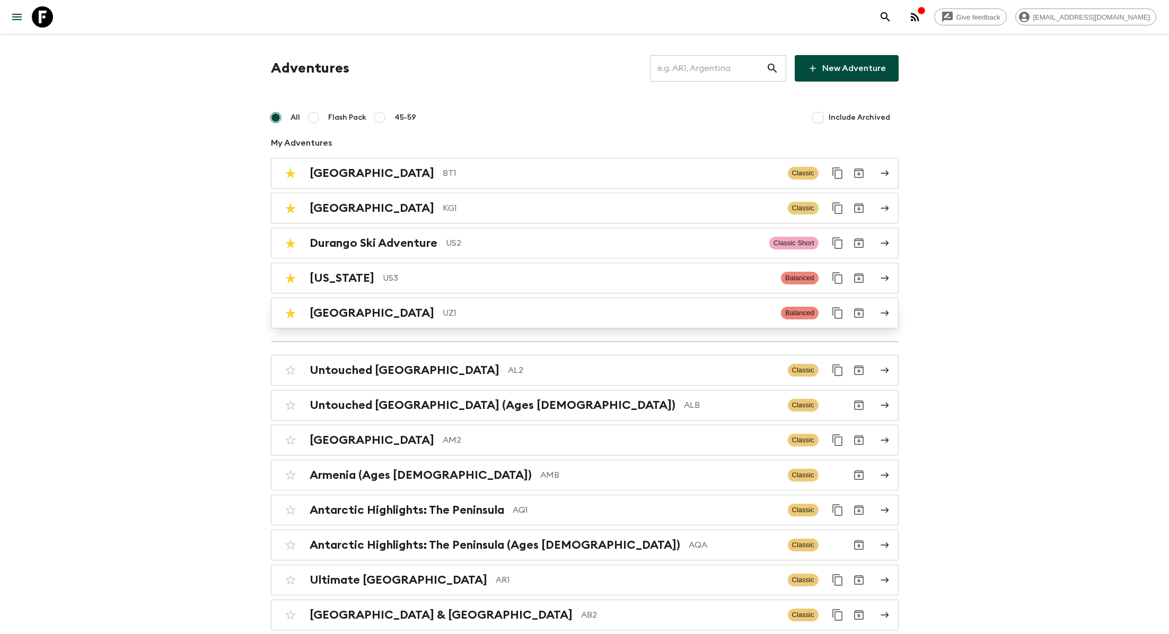
click at [343, 317] on h2 "[GEOGRAPHIC_DATA]" at bounding box center [371, 313] width 125 height 14
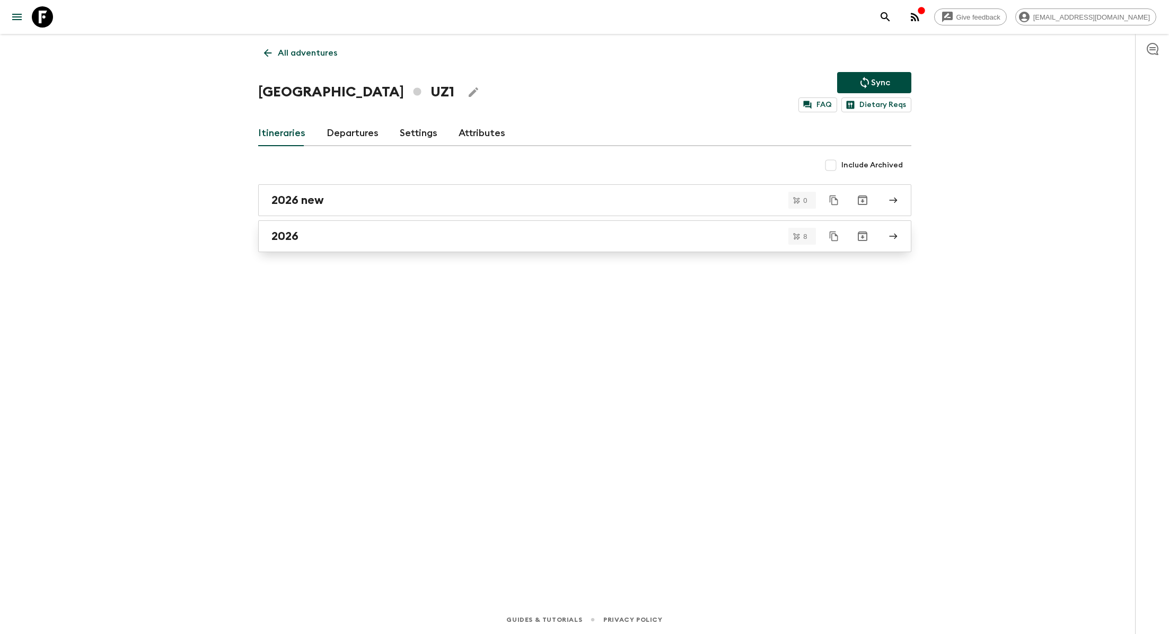
click at [344, 246] on link "2026" at bounding box center [584, 236] width 653 height 32
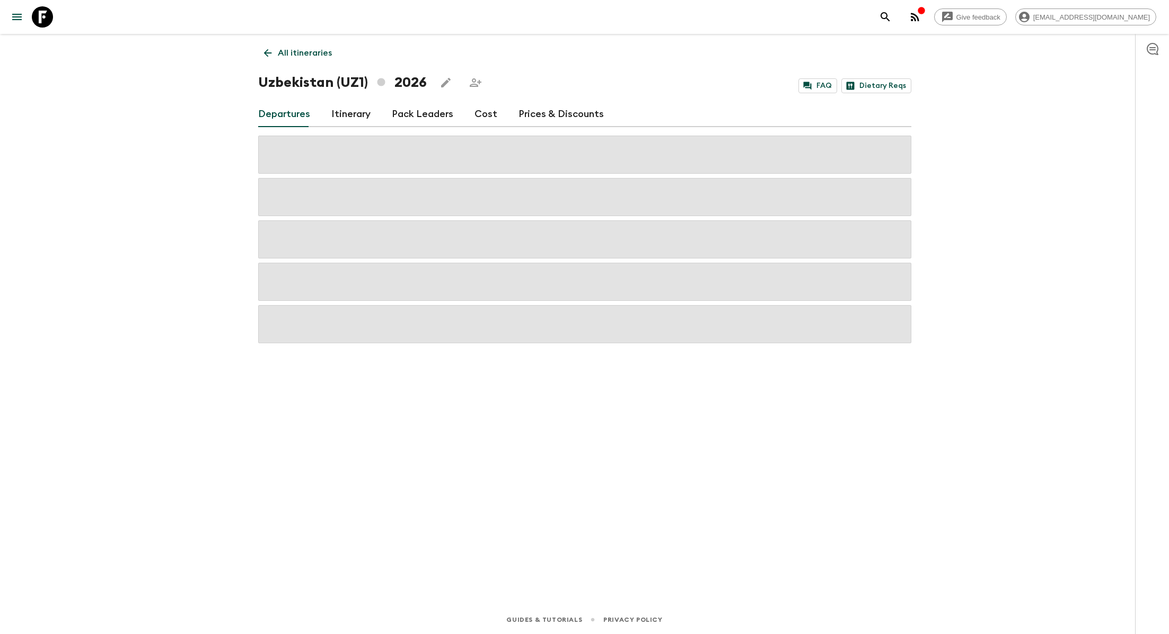
click at [482, 114] on link "Cost" at bounding box center [485, 114] width 23 height 25
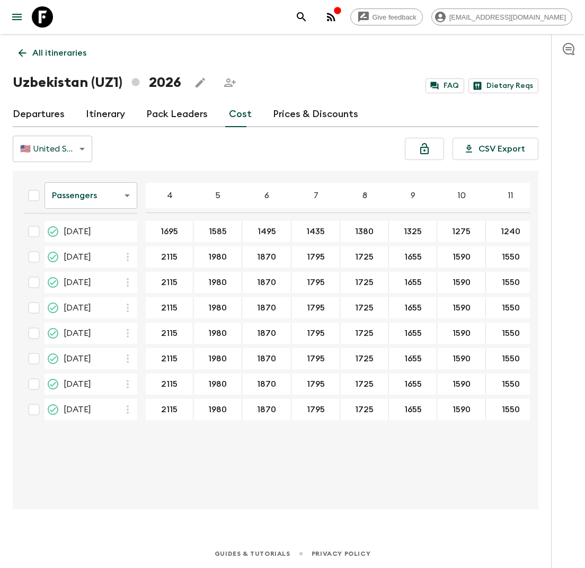
click at [110, 191] on body "Give feedback lauren.b@flashpack.com All itineraries Uzbekistan (UZ1) 2026 FAQ …" at bounding box center [292, 284] width 585 height 568
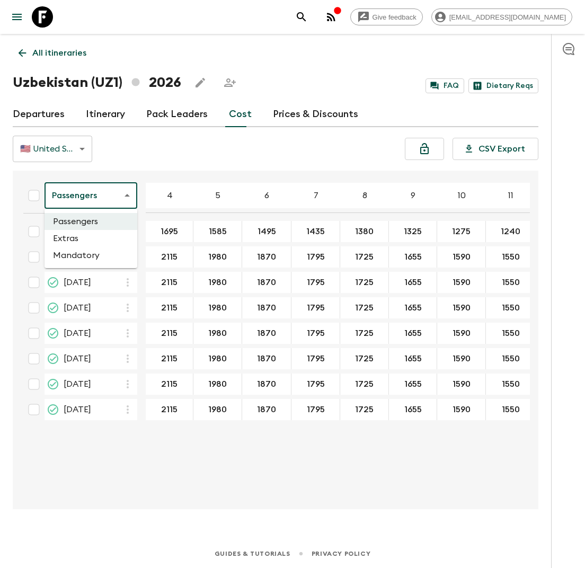
click at [99, 239] on li "Extras" at bounding box center [91, 238] width 93 height 17
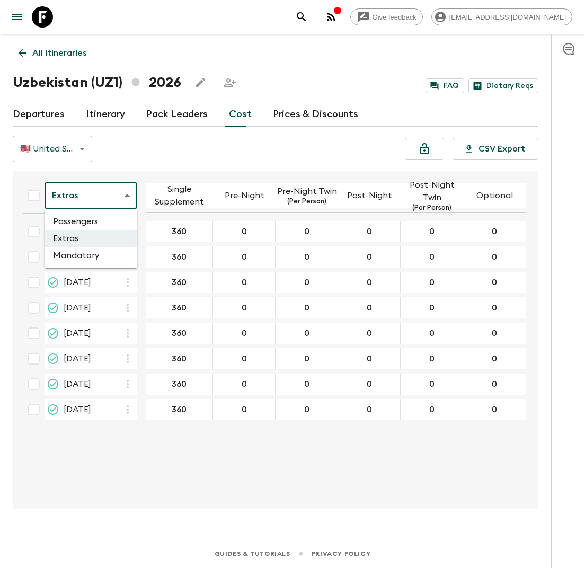
click at [117, 196] on body "Give feedback lauren.b@flashpack.com All itineraries Uzbekistan (UZ1) 2026 FAQ …" at bounding box center [292, 284] width 585 height 568
click at [109, 258] on li "Mandatory" at bounding box center [91, 255] width 93 height 17
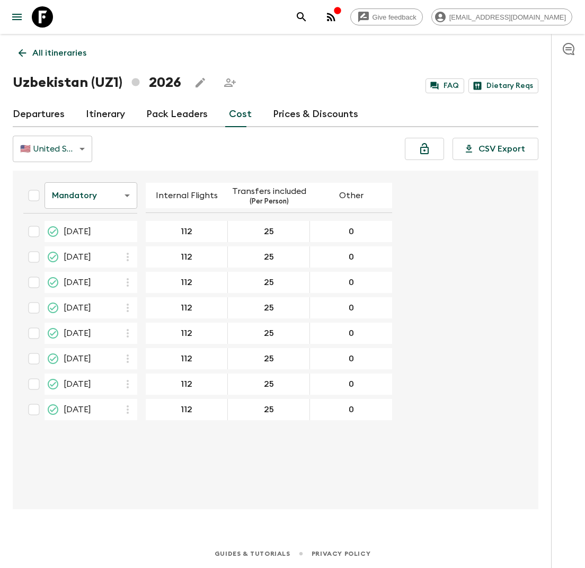
click at [122, 190] on body "Give feedback lauren.b@flashpack.com All itineraries Uzbekistan (UZ1) 2026 FAQ …" at bounding box center [292, 284] width 585 height 568
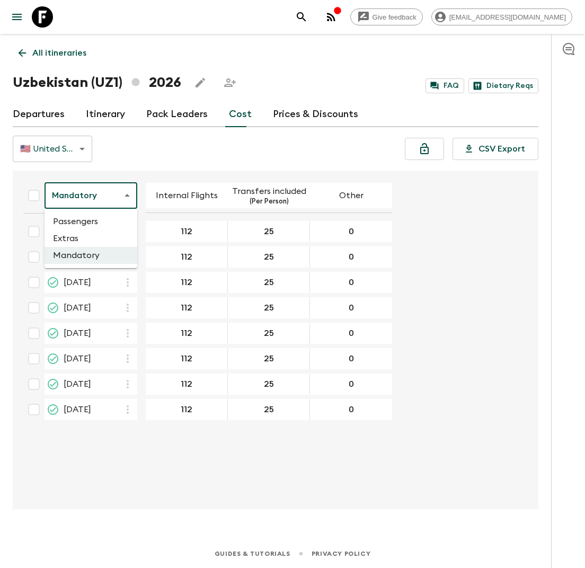
click at [109, 223] on li "Passengers" at bounding box center [91, 221] width 93 height 17
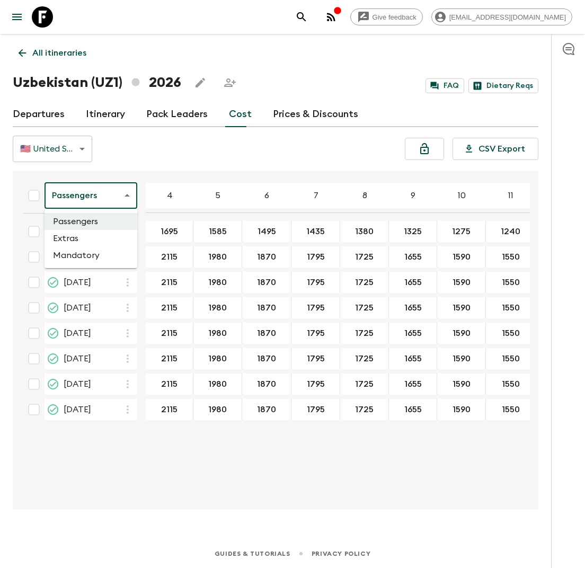
click at [122, 197] on body "Give feedback lauren.b@flashpack.com All itineraries Uzbekistan (UZ1) 2026 FAQ …" at bounding box center [292, 284] width 585 height 568
click at [102, 256] on li "Mandatory" at bounding box center [91, 255] width 93 height 17
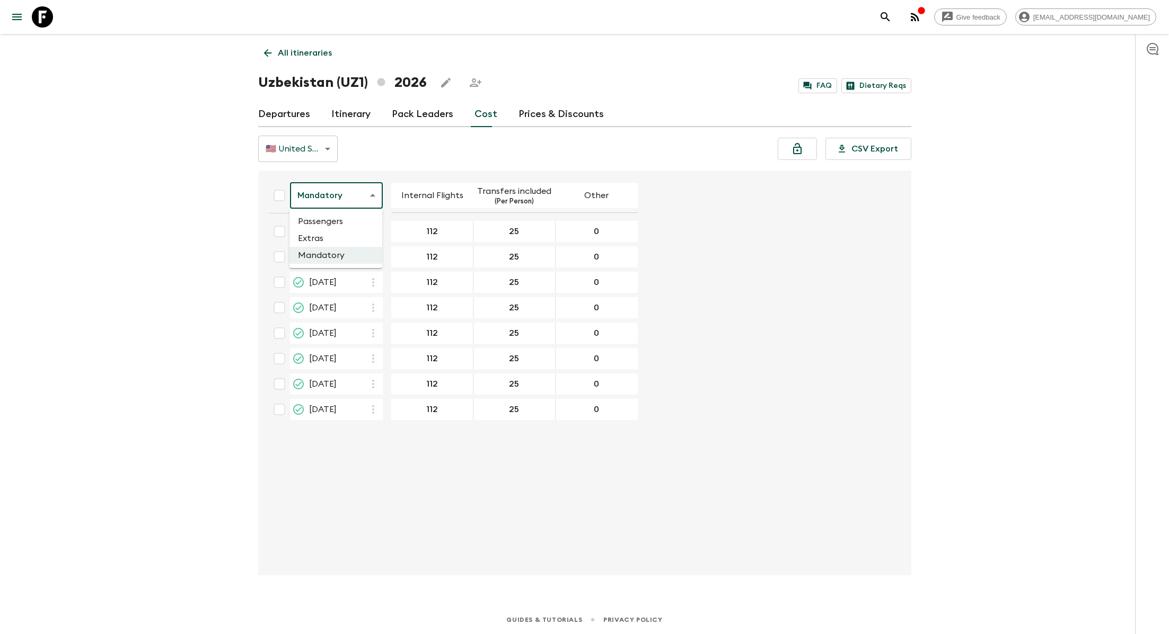
click at [353, 190] on body "Give feedback lauren.b@flashpack.com All itineraries Uzbekistan (UZ1) 2026 FAQ …" at bounding box center [584, 317] width 1169 height 634
click at [349, 225] on li "Passengers" at bounding box center [335, 221] width 93 height 17
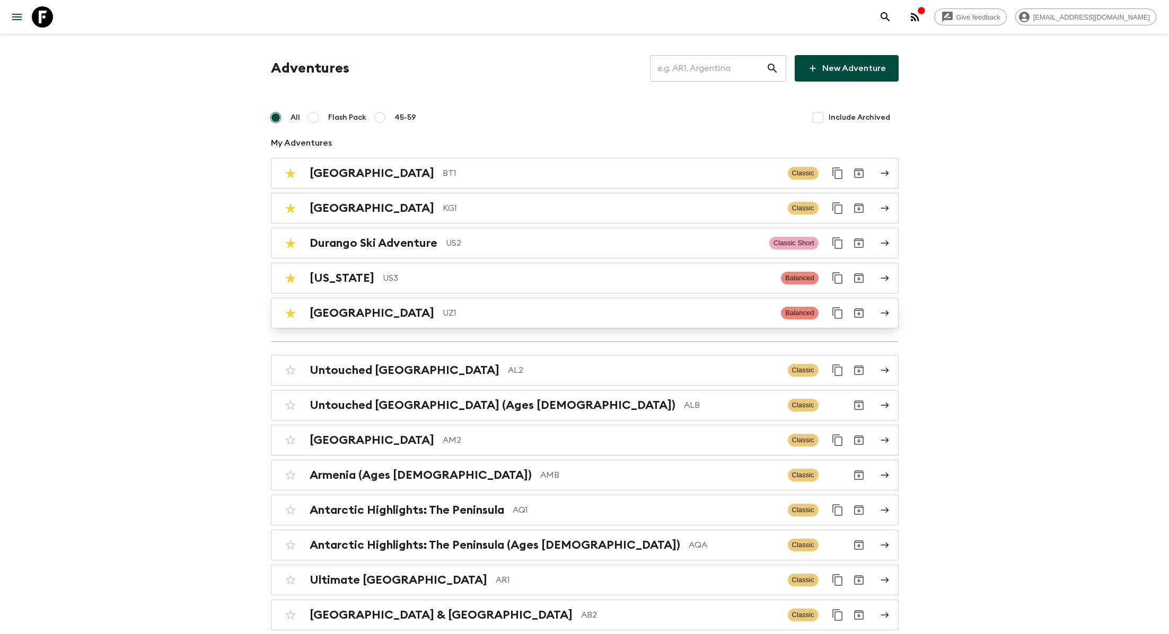
click at [367, 320] on div "Uzbekistan UZ1 Balanced" at bounding box center [564, 313] width 568 height 21
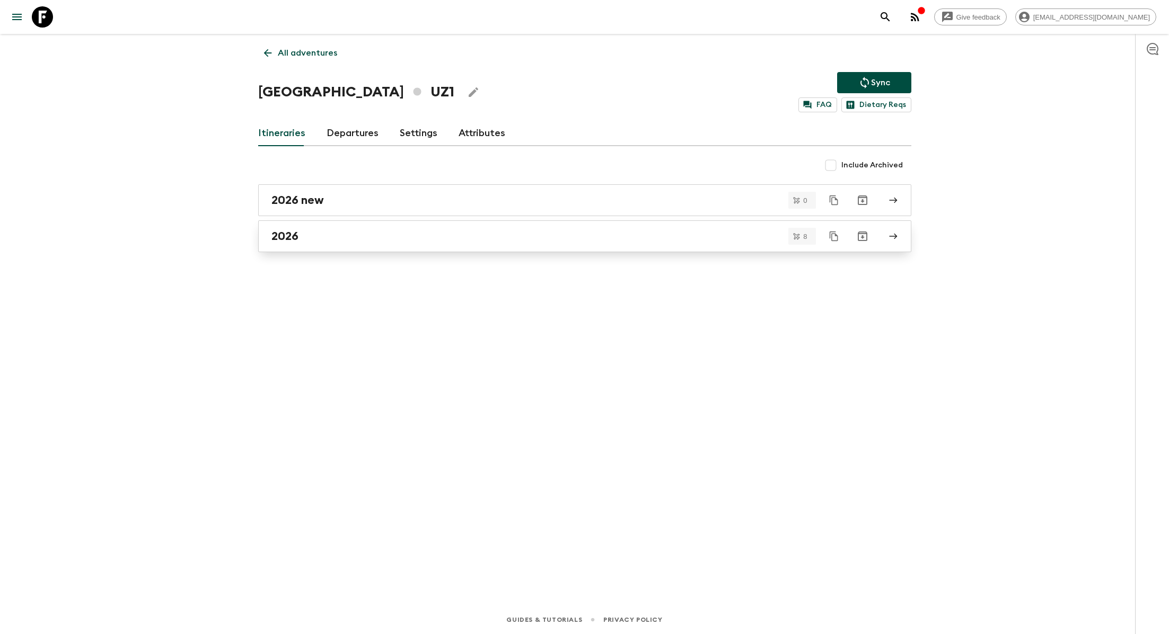
click at [397, 236] on div "2026" at bounding box center [574, 236] width 606 height 14
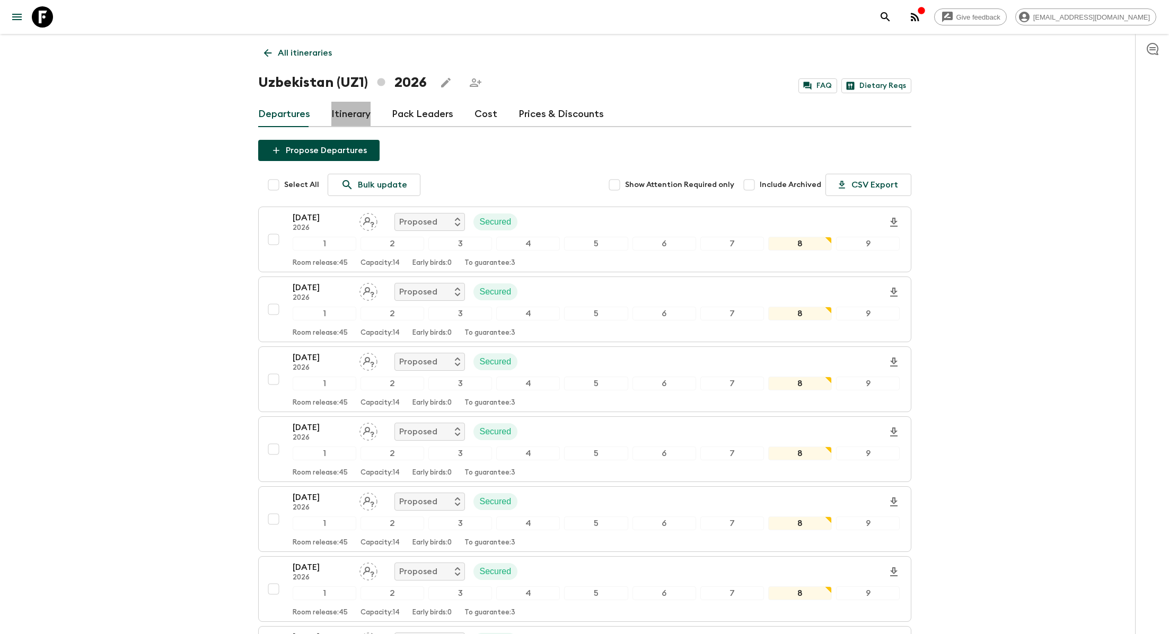
click at [341, 114] on link "Itinerary" at bounding box center [350, 114] width 39 height 25
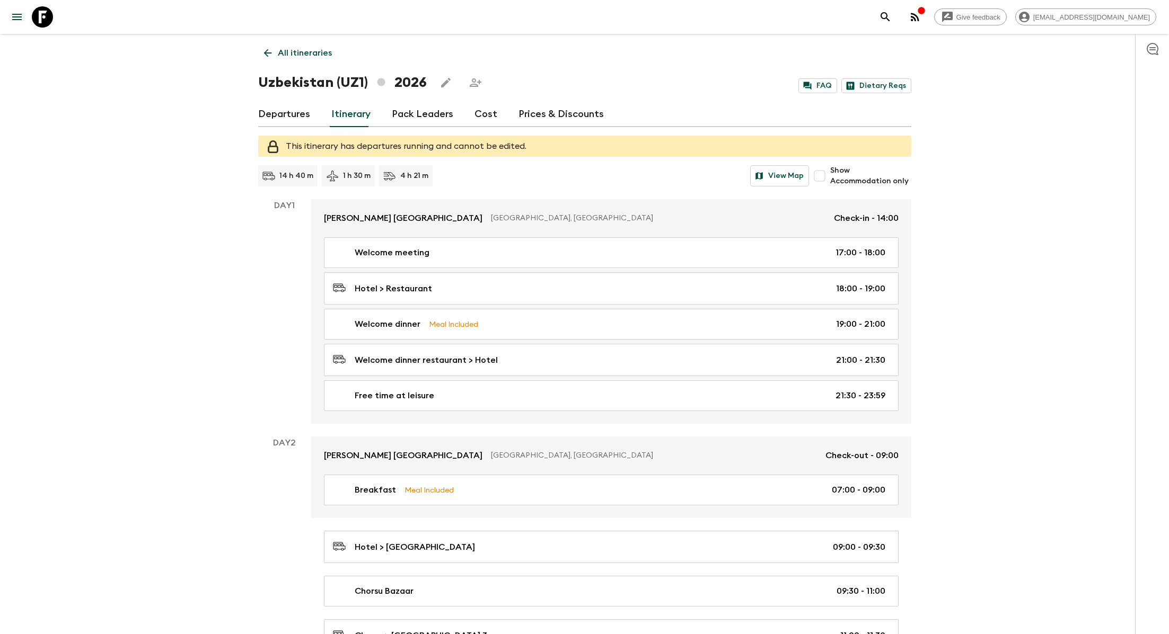
click at [293, 55] on p "All itineraries" at bounding box center [305, 53] width 54 height 13
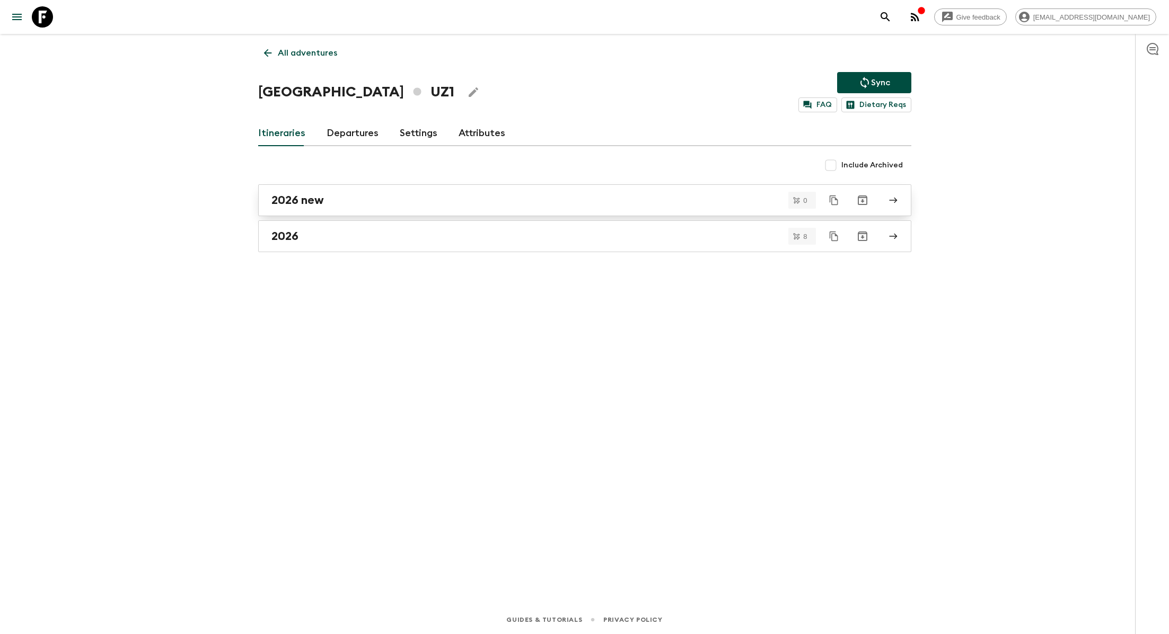
click at [343, 196] on div "2026 new" at bounding box center [574, 200] width 606 height 14
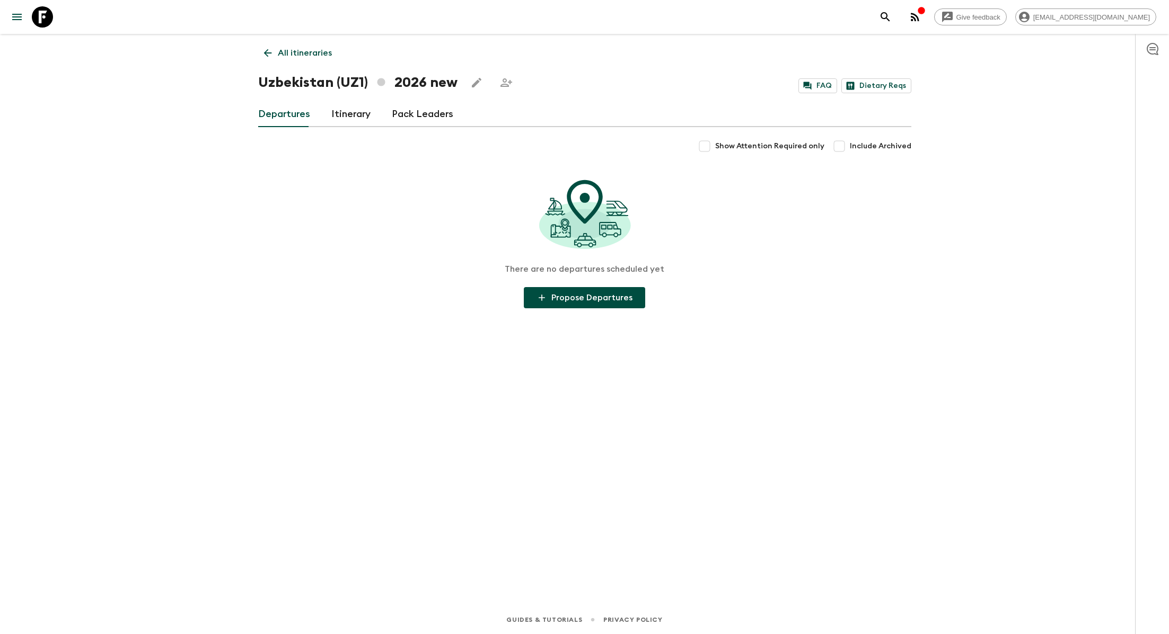
click at [353, 118] on link "Itinerary" at bounding box center [350, 114] width 39 height 25
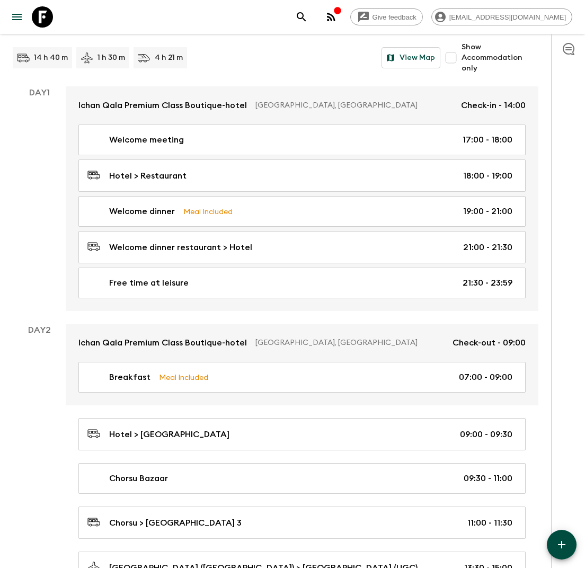
scroll to position [94, 0]
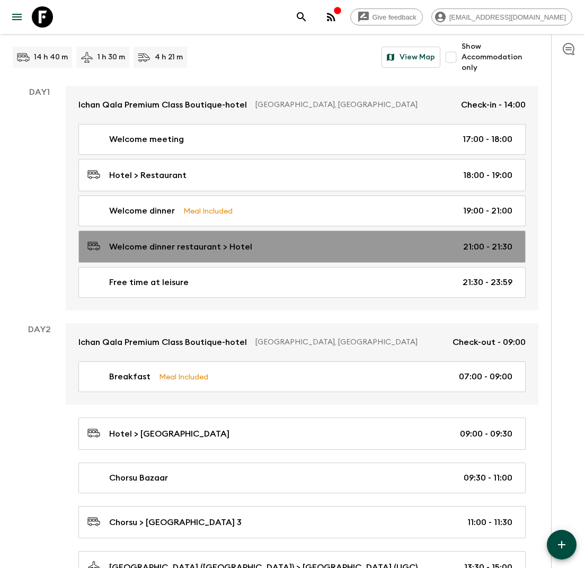
click at [244, 244] on p "Welcome dinner restaurant > Hotel" at bounding box center [180, 247] width 143 height 13
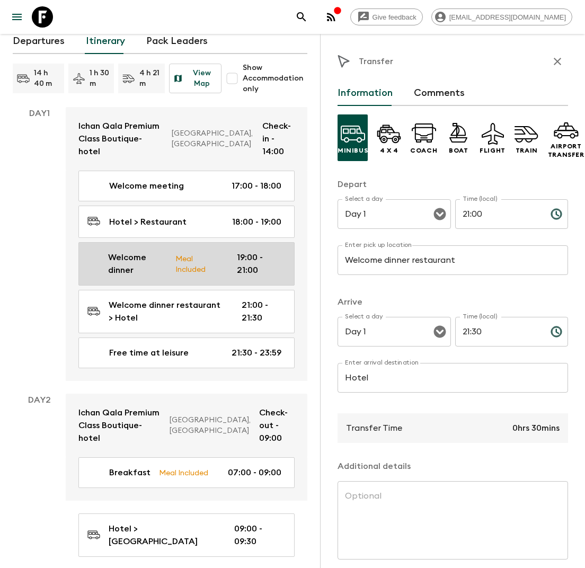
click at [188, 253] on p "Meal Included" at bounding box center [197, 264] width 45 height 22
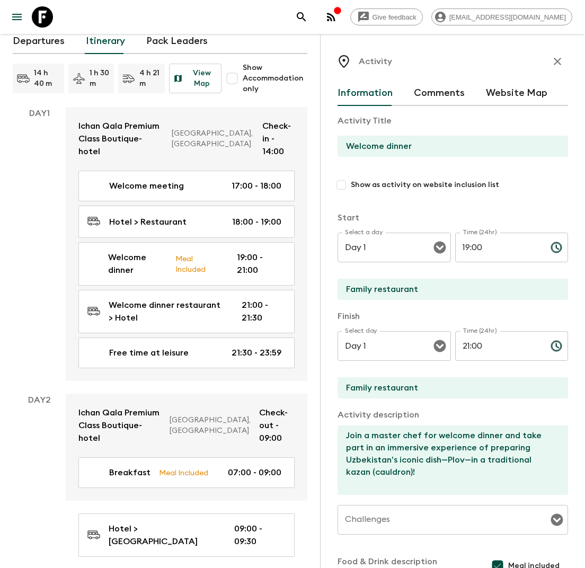
click at [402, 454] on textarea "Join a master chef for welcome dinner and take part in an immersive experience …" at bounding box center [449, 460] width 222 height 69
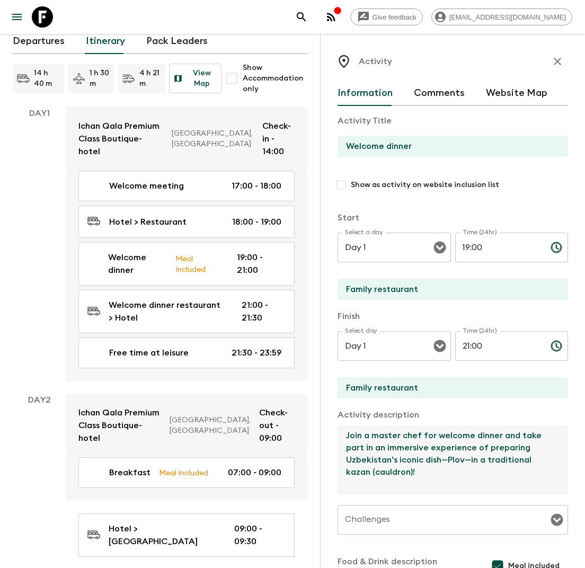
click at [346, 460] on textarea "Join a master chef for welcome dinner and take part in an immersive experience …" at bounding box center [449, 460] width 222 height 69
type textarea "Join a master chef for welcome dinner and take part in an immersive experience …"
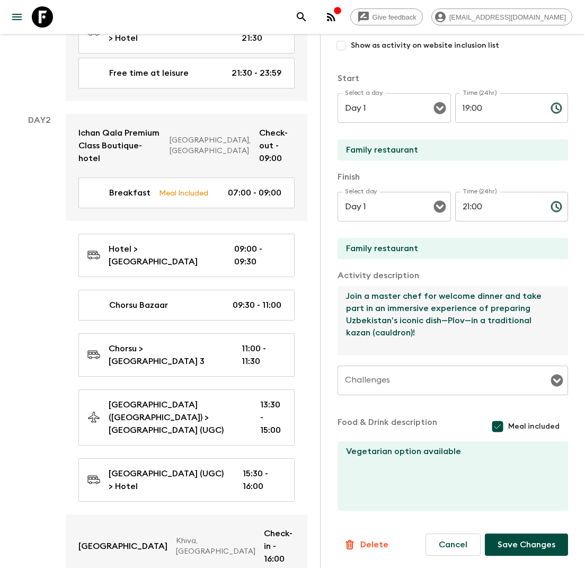
scroll to position [375, 0]
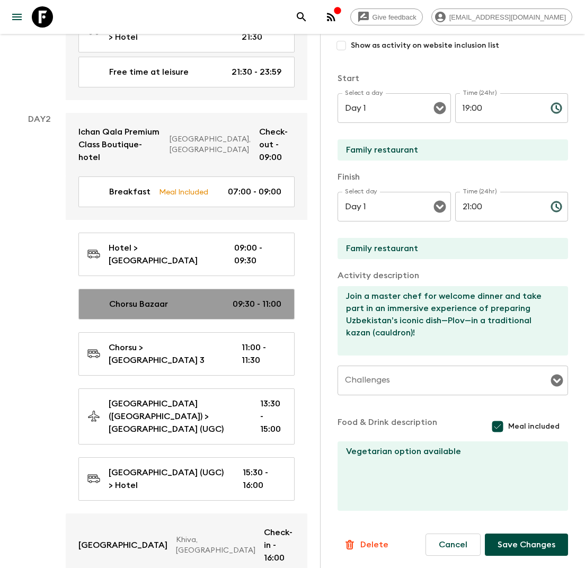
click at [179, 298] on div "Chorsu Bazaar 09:30 - 11:00" at bounding box center [184, 304] width 194 height 13
type input "Chorsu Bazaar"
checkbox input "true"
type input "Charsu Bazaar"
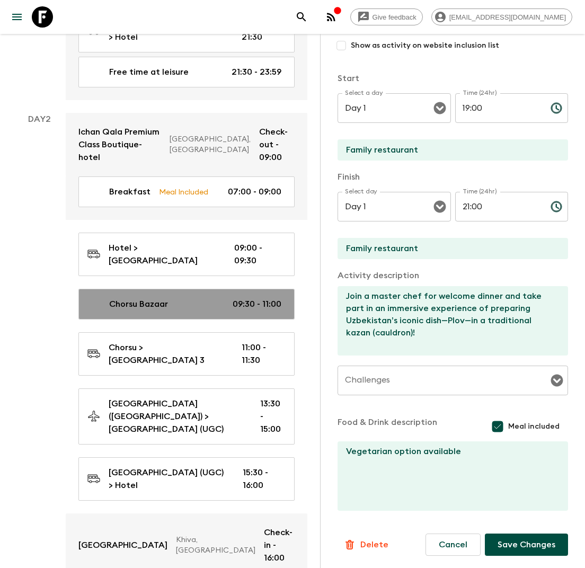
type textarea "Begin your day exploring [GEOGRAPHIC_DATA], [GEOGRAPHIC_DATA]’s vibrant heart, …"
checkbox input "false"
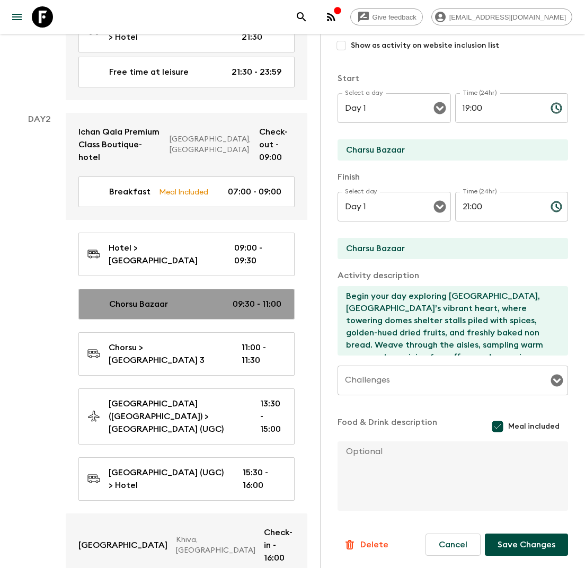
type input "Day 2"
type input "09:30"
type input "Day 2"
type input "11:00"
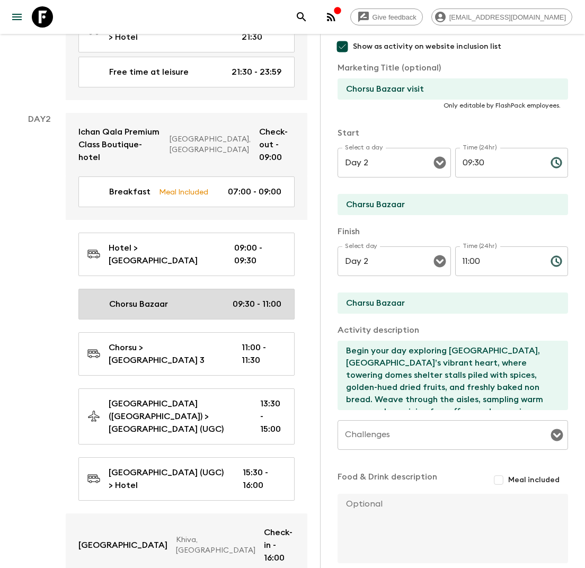
click at [217, 289] on link "Chorsu Bazaar 09:30 - 11:00" at bounding box center [186, 304] width 216 height 31
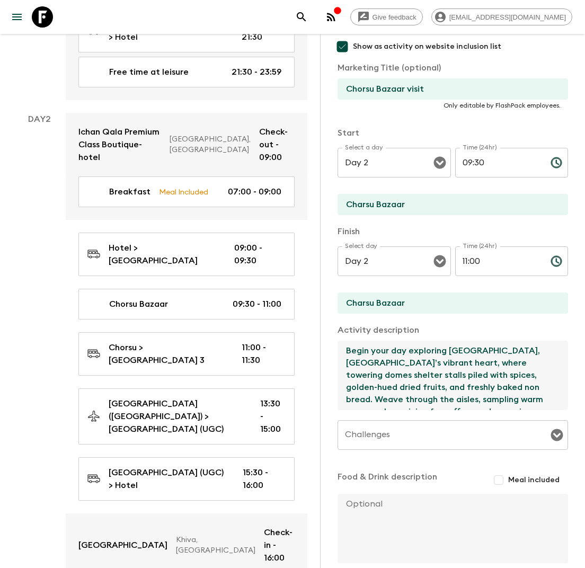
drag, startPoint x: 507, startPoint y: 399, endPoint x: 327, endPoint y: 332, distance: 191.3
click at [327, 332] on div "Activity Information Comments Website Map Activity Title Chorsu Bazaar Show as …" at bounding box center [452, 318] width 265 height 568
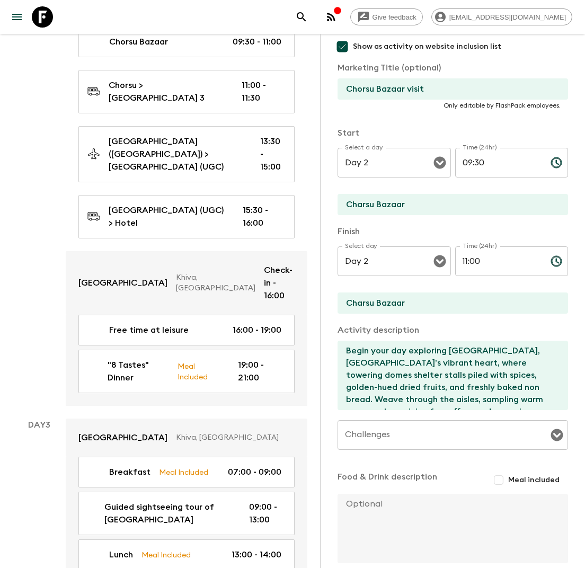
scroll to position [640, 0]
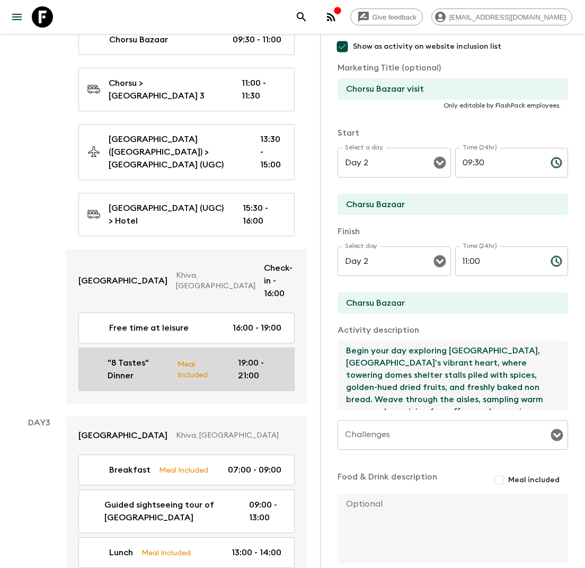
click at [184, 358] on p "Meal Included" at bounding box center [199, 369] width 43 height 22
type input ""8 Tastes" Dinner"
checkbox input "false"
type input "Restaurant"
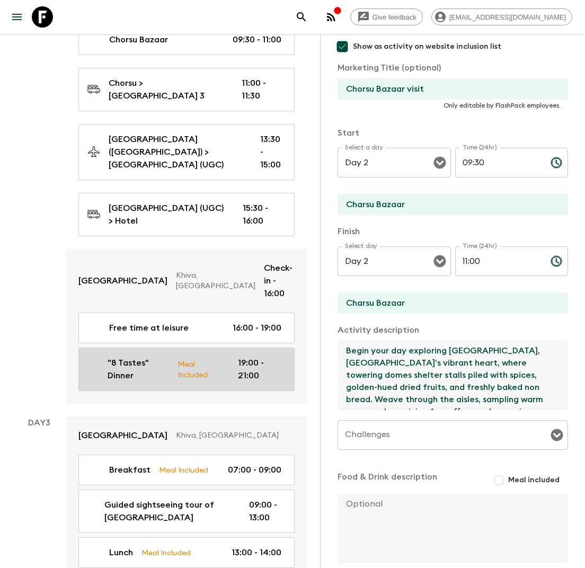
type textarea "Enjoy dinner on a rooftop terrace overlooking [GEOGRAPHIC_DATA], savouring Khiv…"
checkbox input "true"
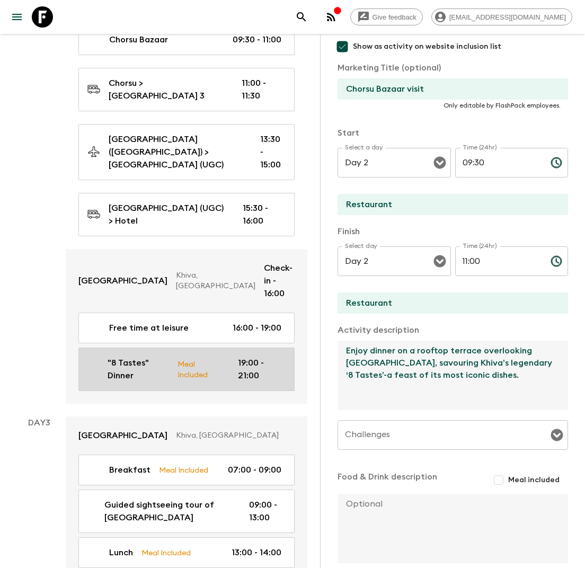
type input "19:00"
type input "21:00"
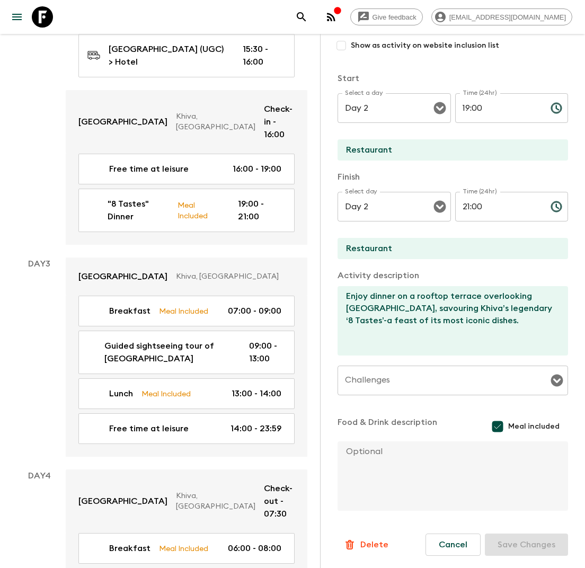
scroll to position [807, 0]
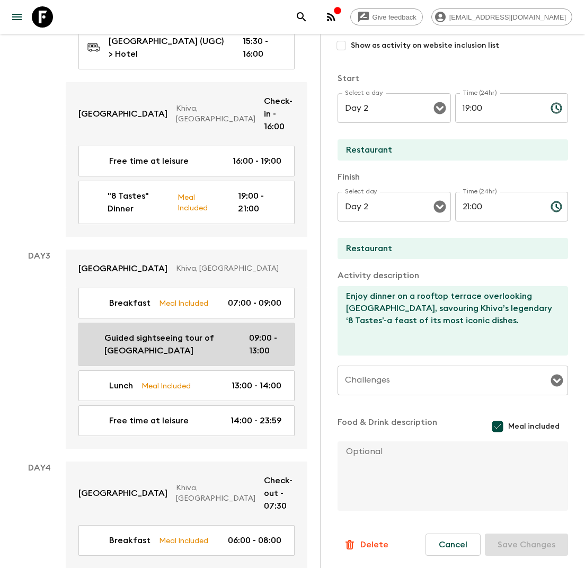
click at [139, 332] on p "Guided sightseeing tour of [GEOGRAPHIC_DATA]" at bounding box center [168, 344] width 128 height 25
type input "Guided sightseeing tour of [GEOGRAPHIC_DATA]"
checkbox input "true"
type input "Khiva"
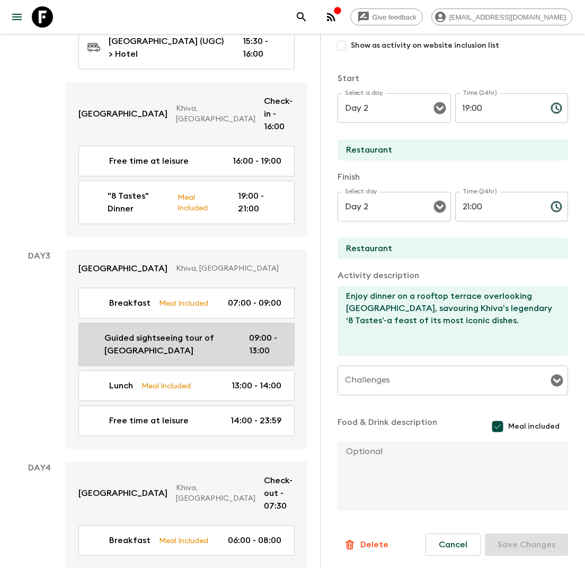
type textarea "Half day guided siteseeng tour of [GEOGRAPHIC_DATA], visit [GEOGRAPHIC_DATA], a…"
checkbox input "false"
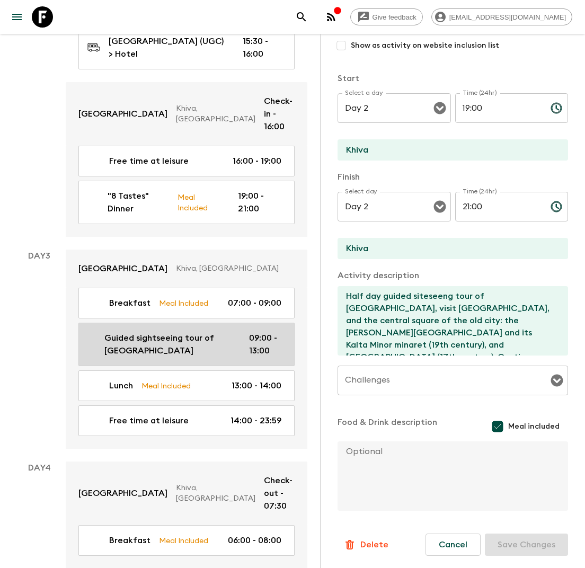
type input "Day 3"
type input "09:00"
type input "Day 3"
type input "13:00"
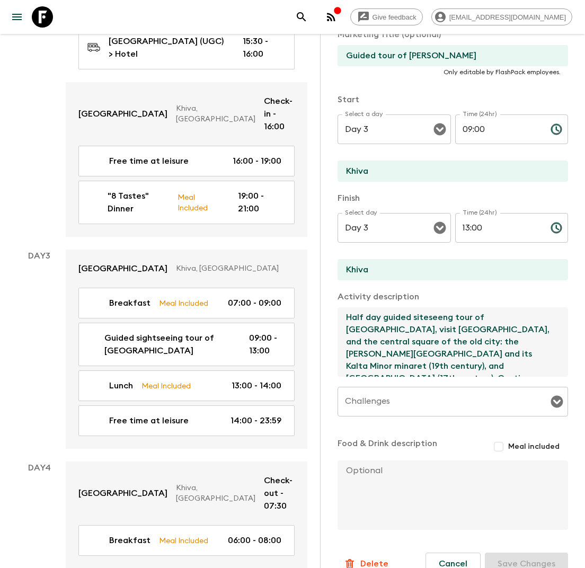
drag, startPoint x: 415, startPoint y: 367, endPoint x: 341, endPoint y: 296, distance: 102.3
click at [341, 296] on div "Activity description Half day guided siteseeng tour of [GEOGRAPHIC_DATA], visit…" at bounding box center [453, 334] width 231 height 88
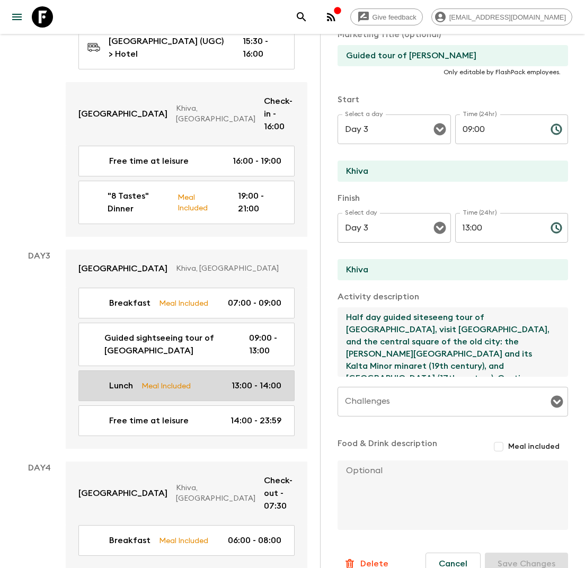
click at [193, 379] on div "Lunch Meal Included 13:00 - 14:00" at bounding box center [184, 385] width 194 height 13
type input "Lunch"
checkbox input "false"
type input "[PERSON_NAME][GEOGRAPHIC_DATA]"
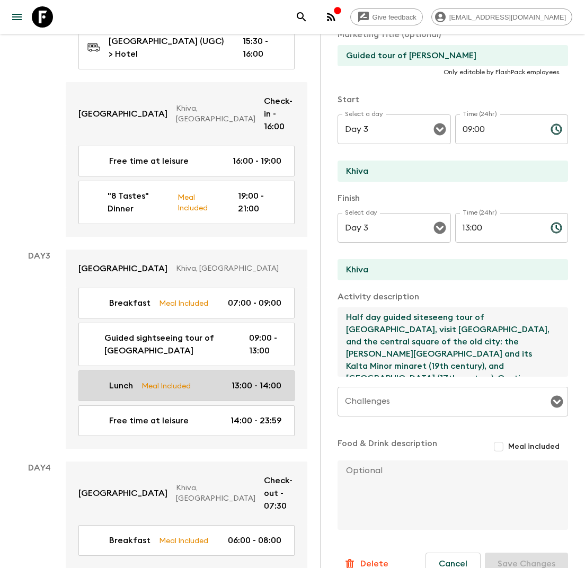
type textarea "Lunch with folk concert at madrasah"
checkbox input "true"
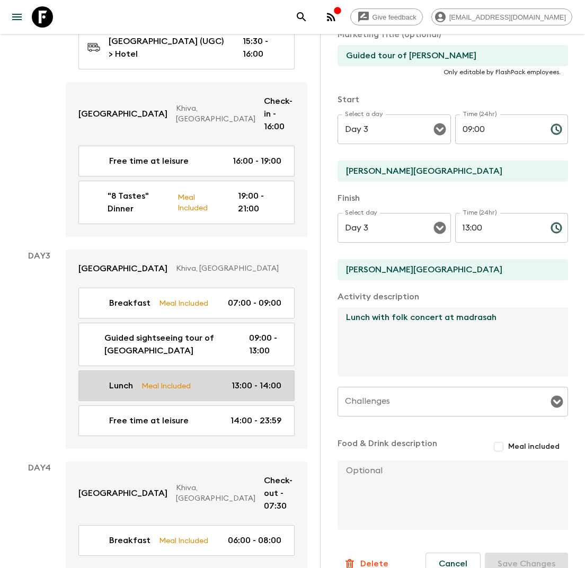
type input "13:00"
type input "14:00"
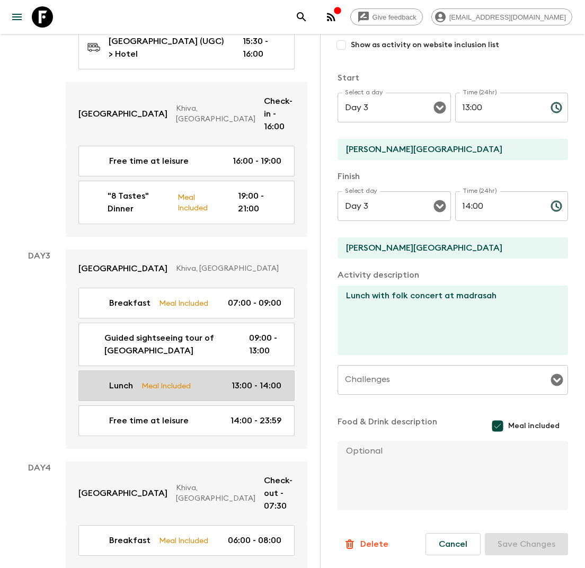
scroll to position [139, 0]
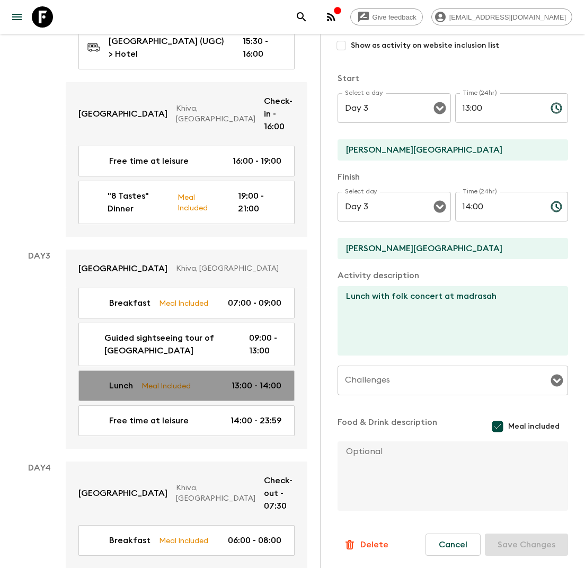
click at [172, 380] on p "Meal Included" at bounding box center [165, 386] width 49 height 12
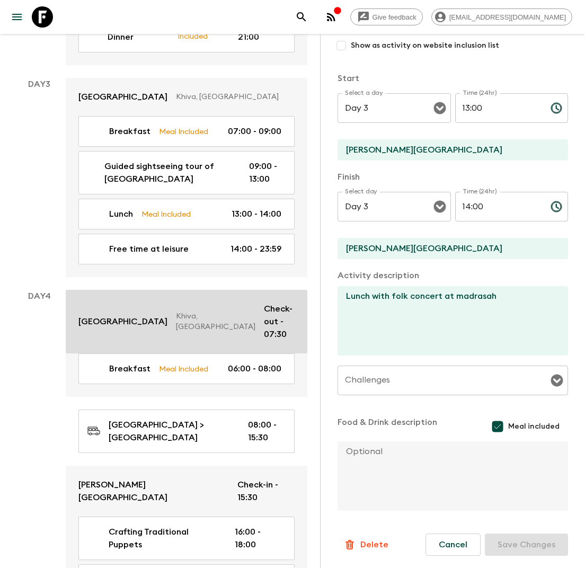
scroll to position [1001, 0]
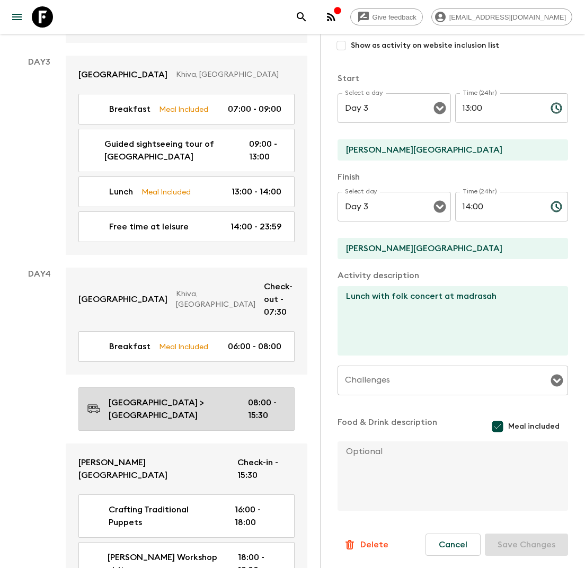
click at [175, 396] on p "[GEOGRAPHIC_DATA] > [GEOGRAPHIC_DATA]" at bounding box center [170, 408] width 122 height 25
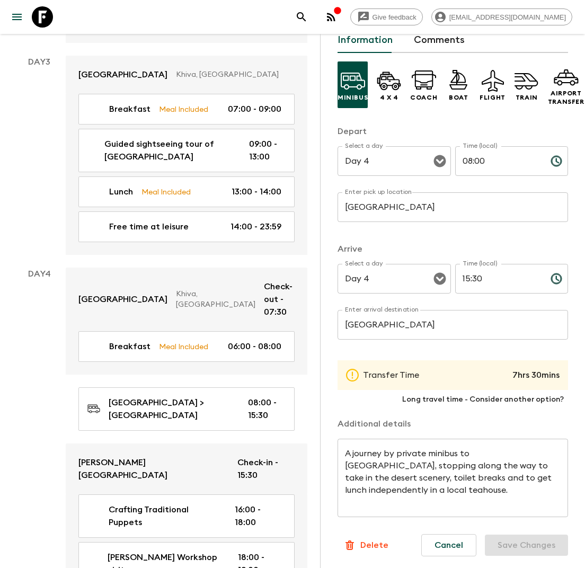
scroll to position [54, 0]
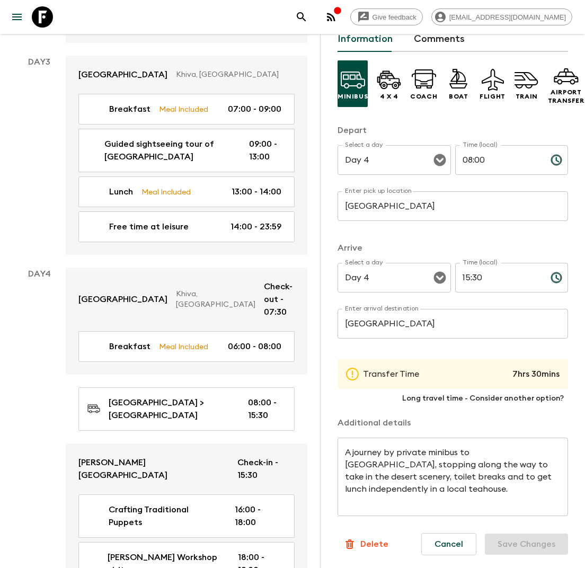
click at [444, 446] on div "A journey by private minibus to [GEOGRAPHIC_DATA], stopping along the way to ta…" at bounding box center [453, 477] width 231 height 78
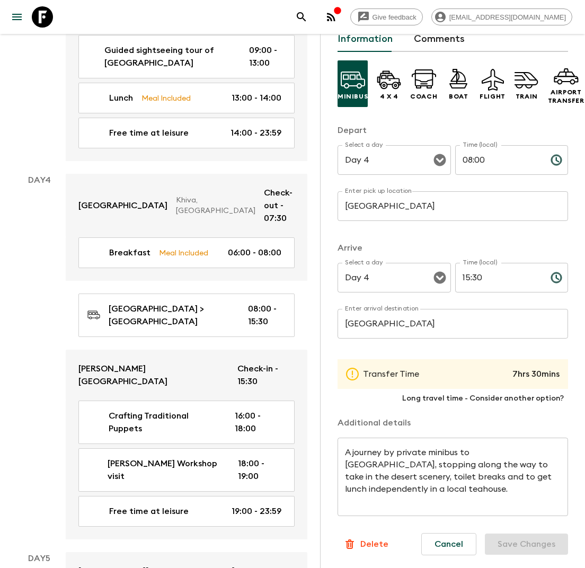
scroll to position [1095, 0]
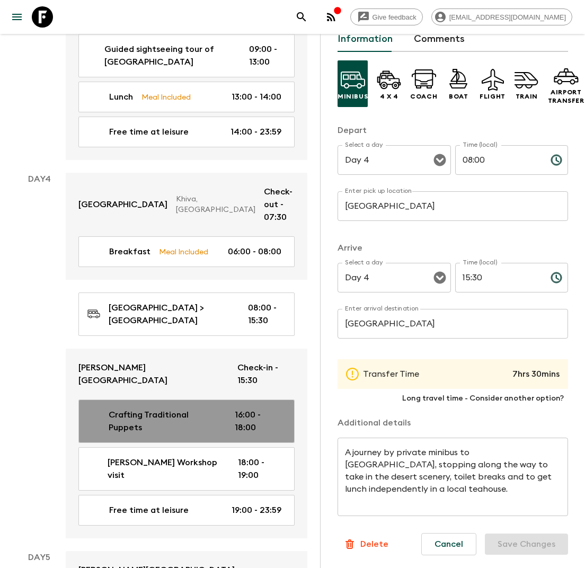
click at [160, 409] on p "Crafting Traditional Puppets" at bounding box center [163, 421] width 109 height 25
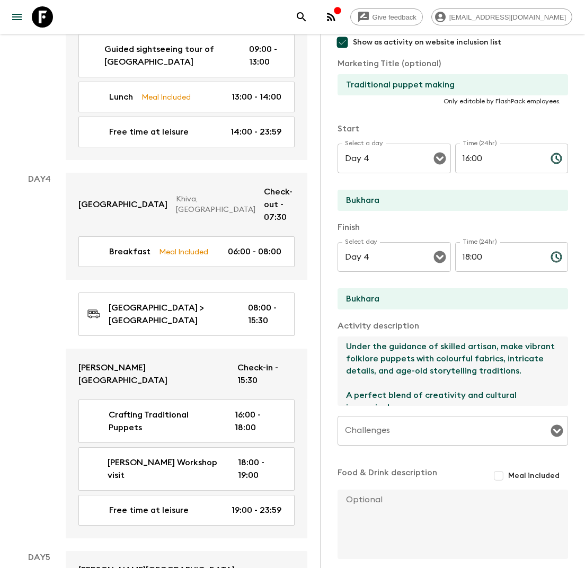
drag, startPoint x: 527, startPoint y: 369, endPoint x: 337, endPoint y: 348, distance: 191.4
click at [337, 348] on div "Activity Information Comments Website Map Activity Title Crafting Traditional P…" at bounding box center [452, 318] width 265 height 568
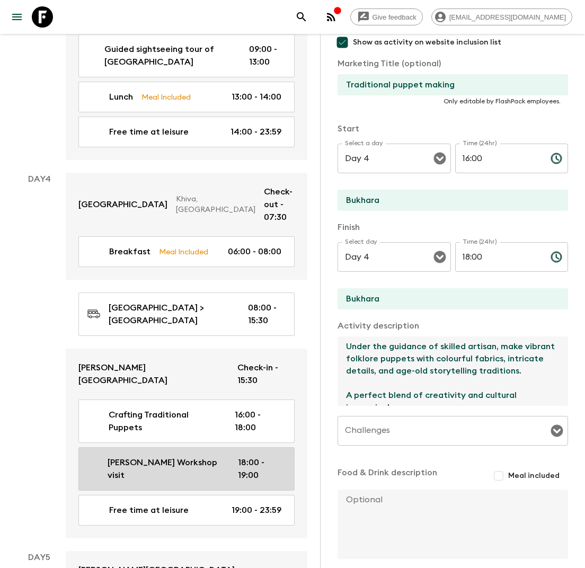
click at [208, 447] on link "[PERSON_NAME] Workshop visit 18:00 - 19:00" at bounding box center [186, 468] width 216 height 43
type input "[PERSON_NAME] Workshop visit"
checkbox input "false"
type input "[PERSON_NAME] Workshop"
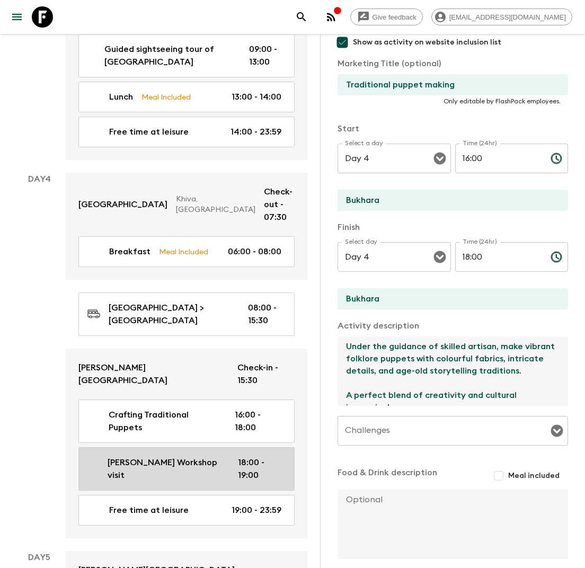
type textarea "Visit [PERSON_NAME] Workshop, where your host demonstrates the art of hand-knit…"
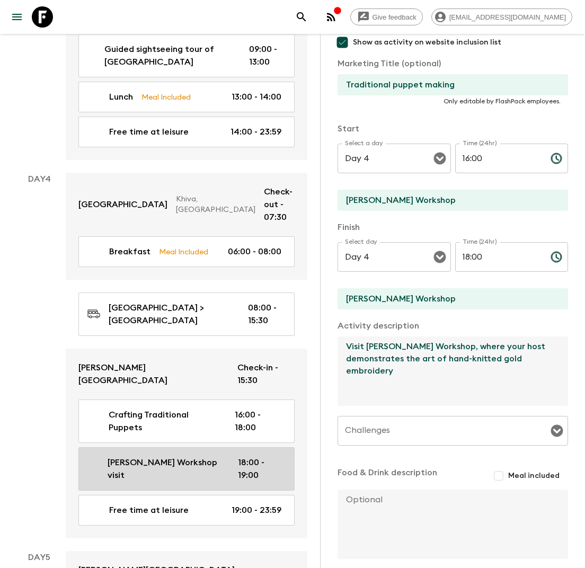
type input "18:00"
type input "19:00"
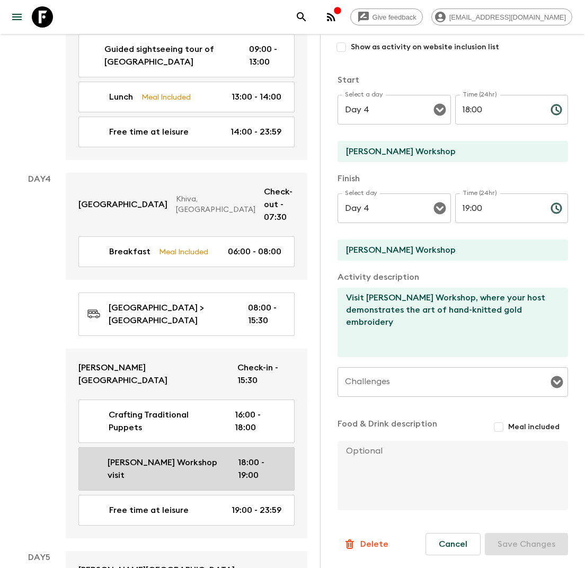
scroll to position [137, 0]
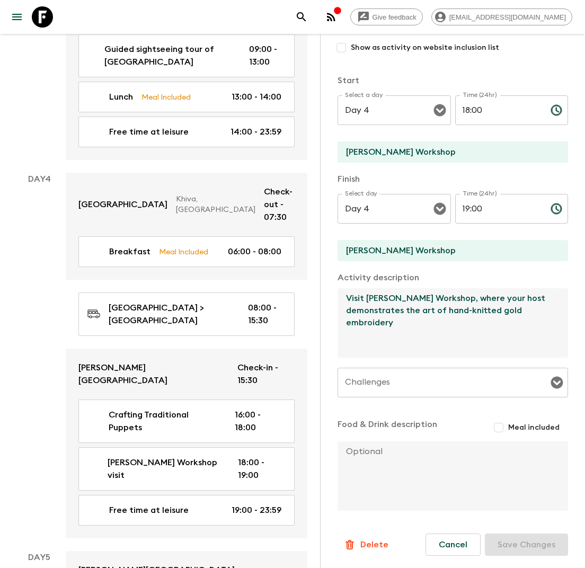
drag, startPoint x: 402, startPoint y: 326, endPoint x: 327, endPoint y: 294, distance: 81.4
click at [327, 294] on div "Activity Information Comments Website Map Activity Title [PERSON_NAME] Workshop…" at bounding box center [452, 318] width 265 height 568
click at [411, 339] on textarea "Visit [PERSON_NAME] Workshop, where your host demonstrates the art of hand-knit…" at bounding box center [449, 322] width 222 height 69
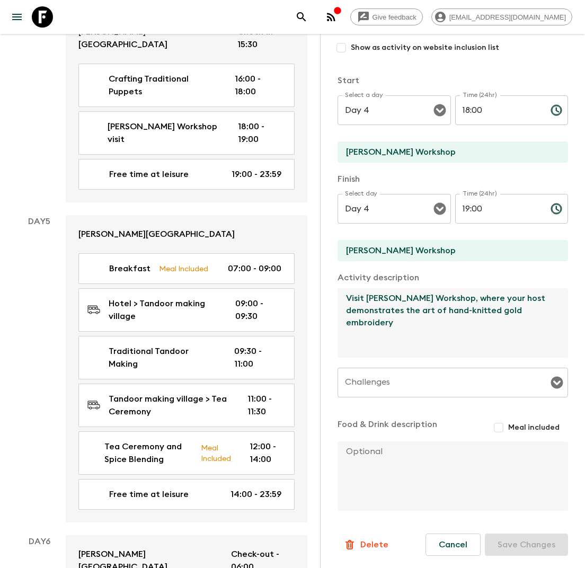
scroll to position [1436, 0]
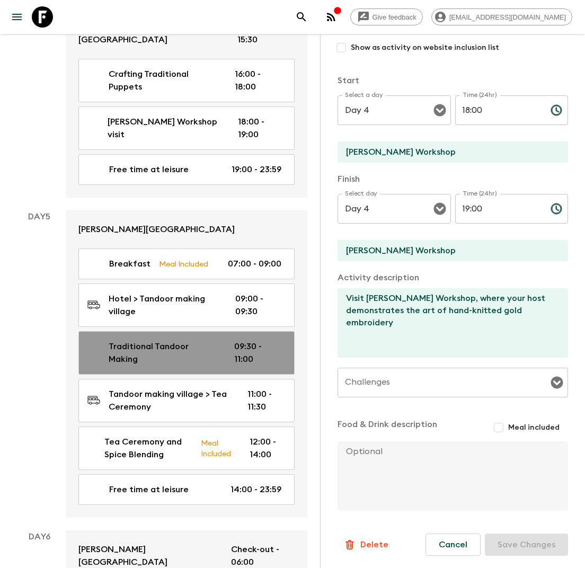
click at [210, 340] on p "Traditional Tandoor Making" at bounding box center [163, 352] width 108 height 25
type input "Traditional Tandoor Making"
checkbox input "true"
type input "Hotel"
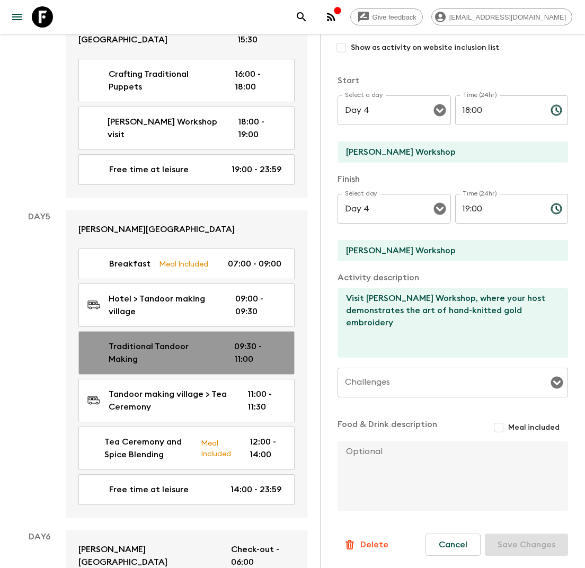
type textarea "Drive to a small village in the outskirts of [GEOGRAPHIC_DATA] to learn the anc…"
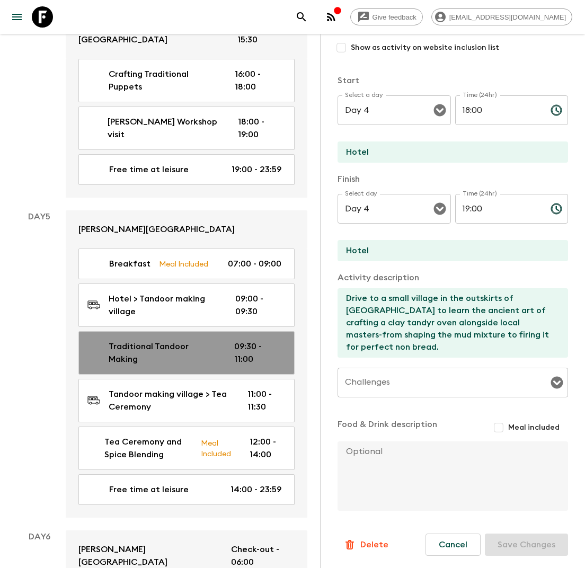
type input "Day 5"
type input "09:30"
type input "Day 5"
type input "11:00"
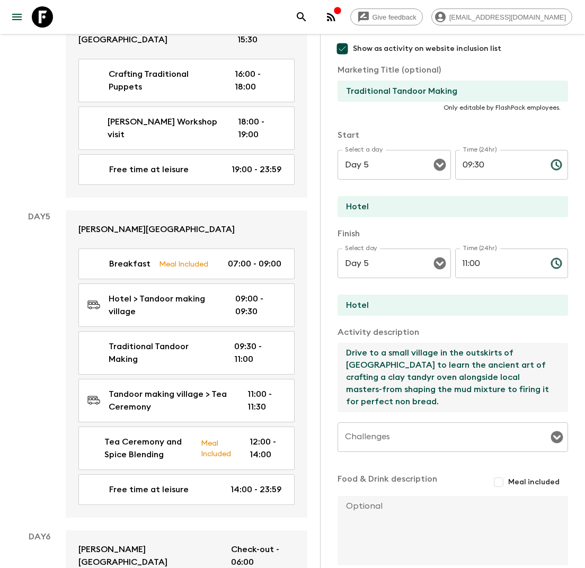
drag, startPoint x: 540, startPoint y: 401, endPoint x: 327, endPoint y: 341, distance: 221.3
click at [327, 341] on div "Activity Information Comments Website Map Activity Title Traditional Tandoor Ma…" at bounding box center [452, 318] width 265 height 568
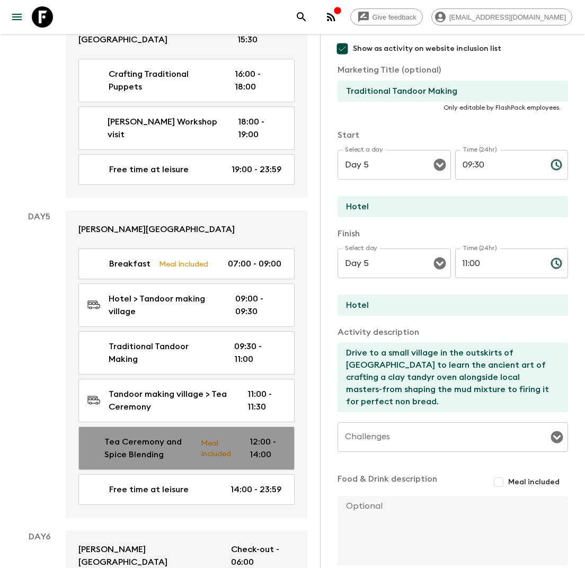
click at [153, 436] on p "Tea Ceremony and Spice Blending" at bounding box center [148, 448] width 88 height 25
type input "Tea Ceremony and Spice Blending"
type input "Bukhara"
type textarea "Visit Tea House for an authentic Uzbek Tea Ceremony with local "spice master" a…"
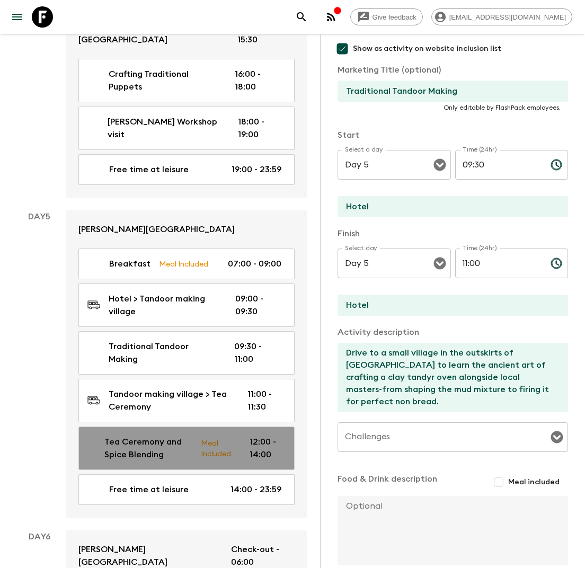
checkbox input "true"
type input "Tea Ceremony"
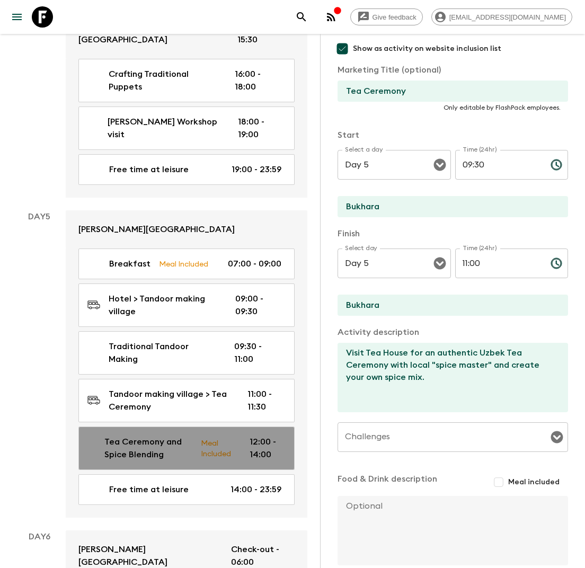
type input "12:00"
type input "14:00"
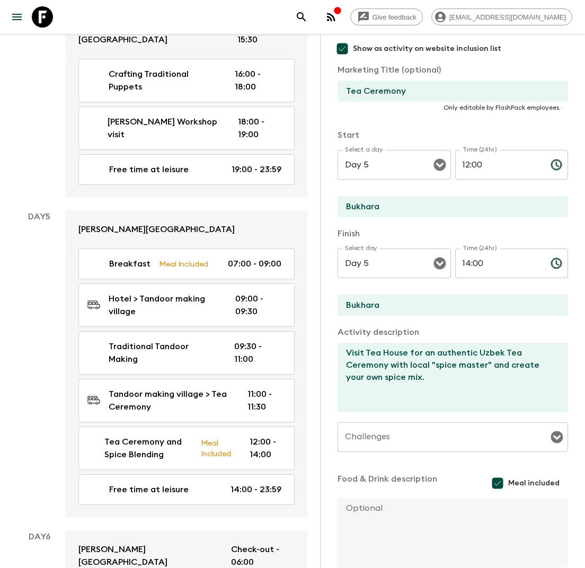
click at [421, 359] on textarea "Visit Tea House for an authentic Uzbek Tea Ceremony with local "spice master" a…" at bounding box center [449, 377] width 222 height 69
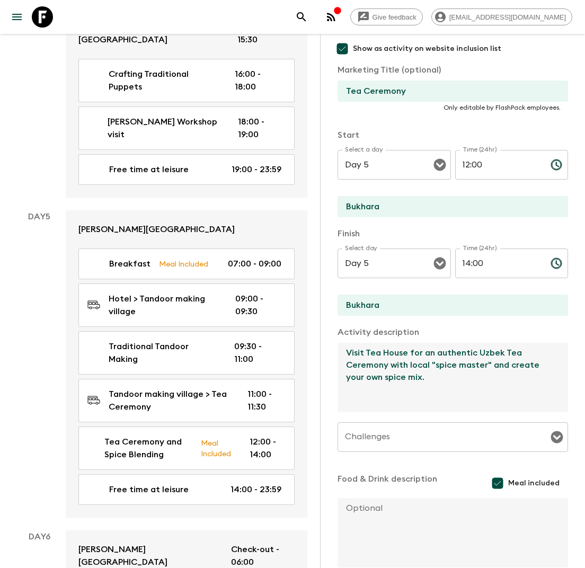
click at [421, 359] on textarea "Visit Tea House for an authentic Uzbek Tea Ceremony with local "spice master" a…" at bounding box center [449, 377] width 222 height 69
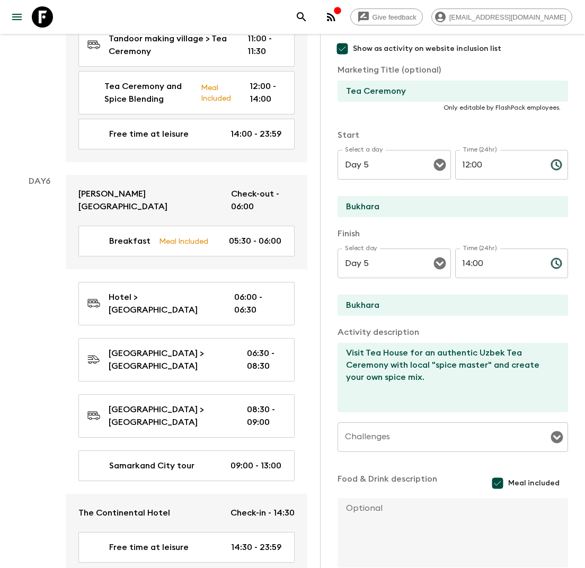
scroll to position [1810, 0]
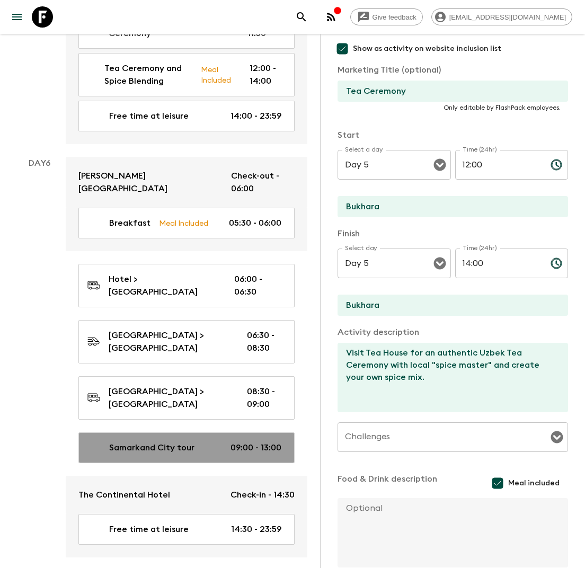
click at [189, 441] on p "Samarkand City tour" at bounding box center [151, 447] width 85 height 13
type input "Samarkand City tour"
type input "[GEOGRAPHIC_DATA]"
type textarea "Begin sightseeing guided tour. Marvel at [GEOGRAPHIC_DATA]'s three magnificent …"
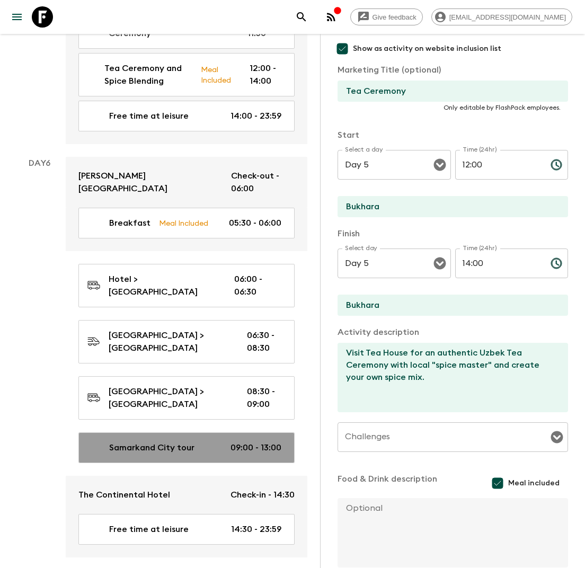
checkbox input "false"
type input "Samarkand City Tour"
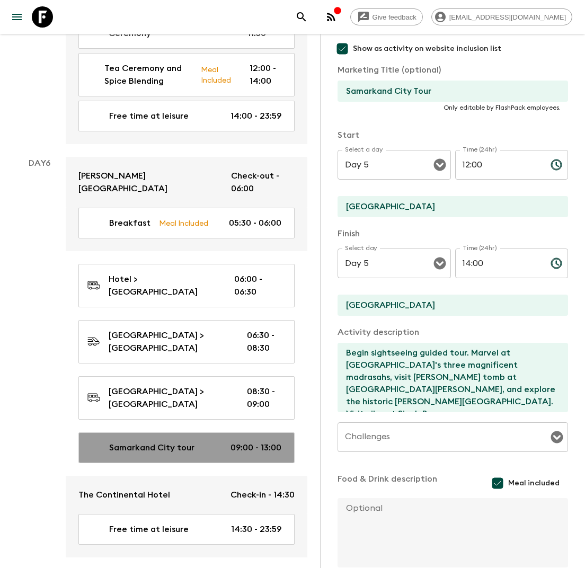
type input "Day 6"
type input "09:00"
type input "Day 6"
type input "13:00"
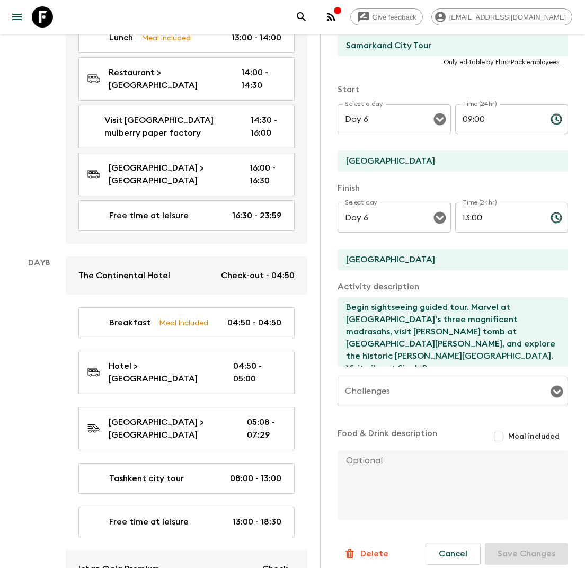
scroll to position [2510, 0]
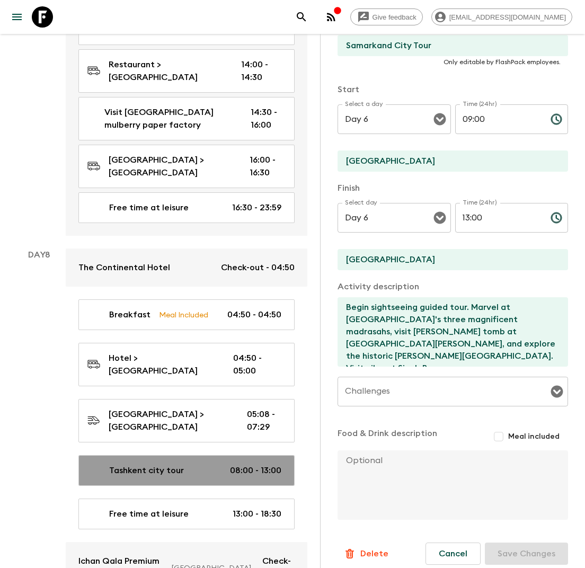
click at [163, 464] on p "Tashkent city tour" at bounding box center [146, 470] width 75 height 13
type input "Tashkent city tour"
type input "Tashkent"
type textarea "Upon arrival in [GEOGRAPHIC_DATA], start city tour. Explore top sights: [GEOGRA…"
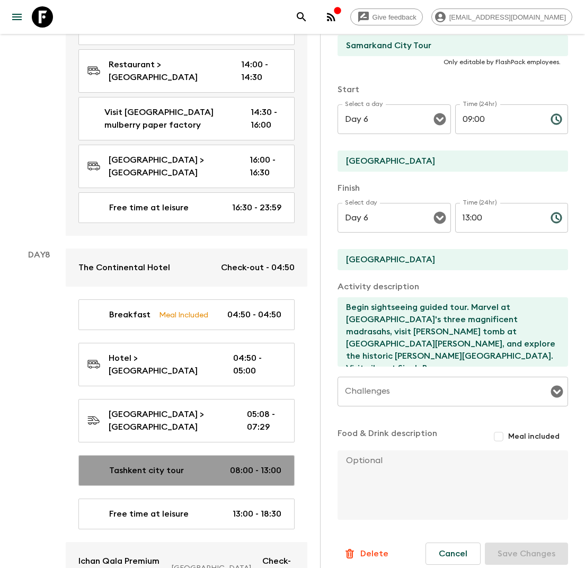
type input "Tashkent City Tour"
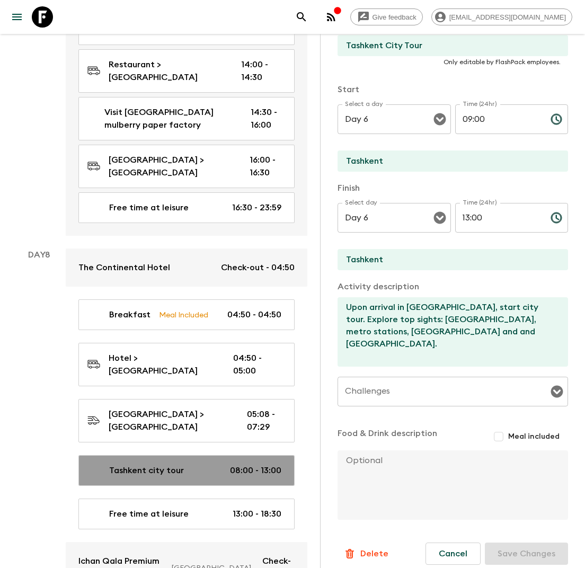
type input "Day 8"
type input "08:00"
type input "Day 8"
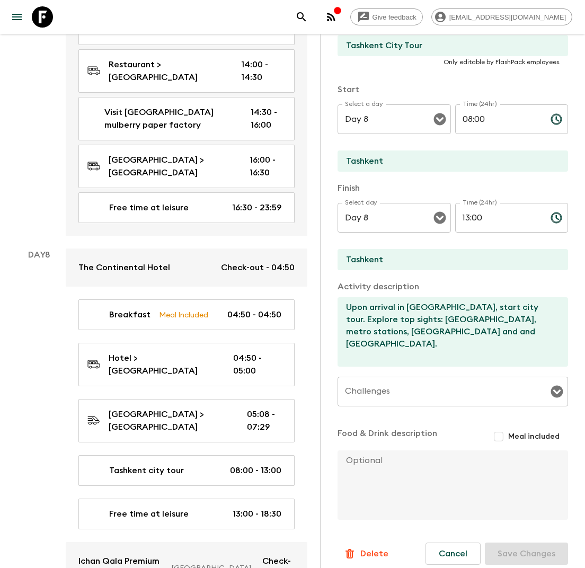
type input "Farewell Dinner"
checkbox input "false"
type input "Restaurant"
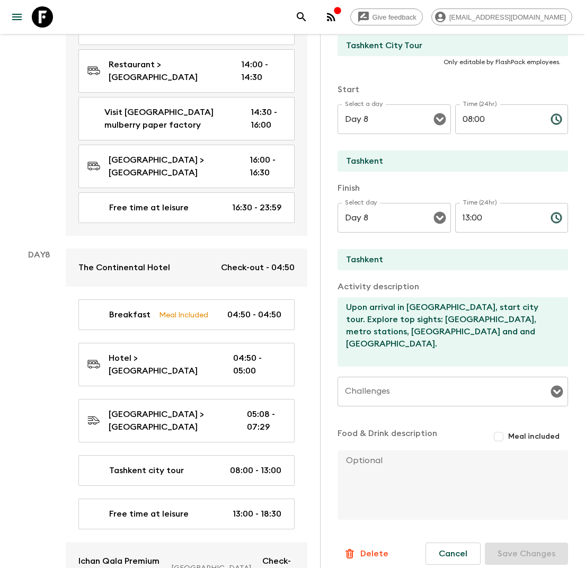
checkbox input "true"
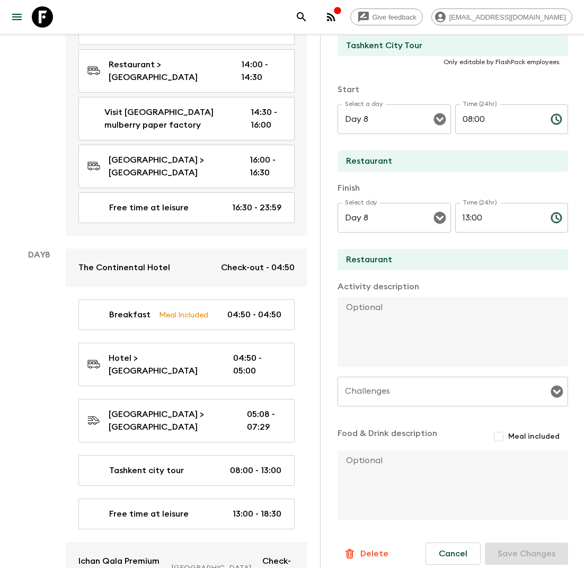
type input "19:00"
type input "21:00"
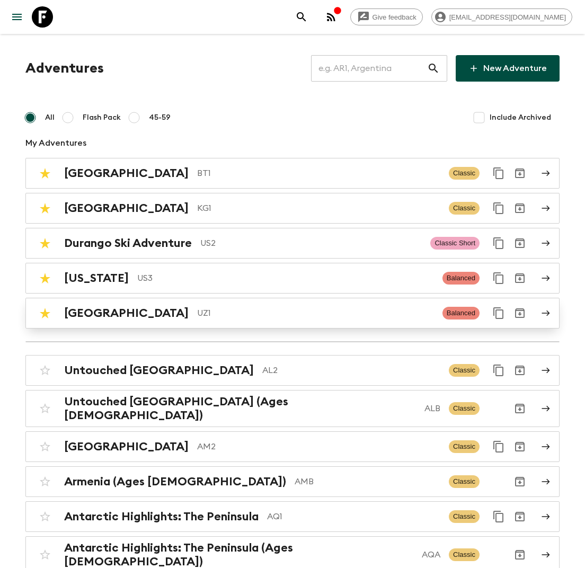
click at [197, 316] on p "UZ1" at bounding box center [315, 313] width 237 height 13
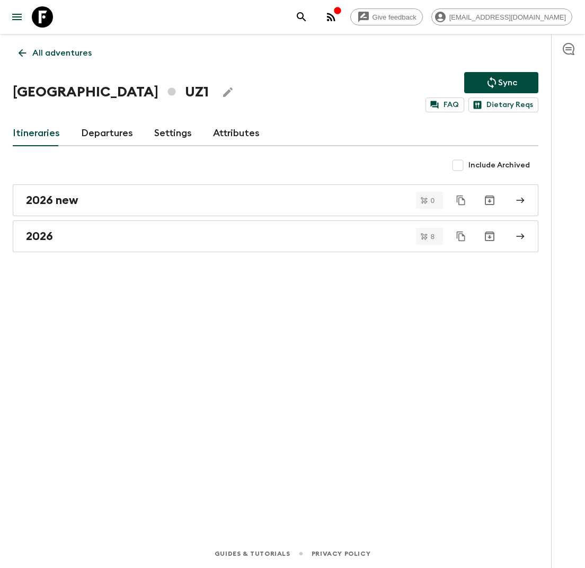
click at [235, 132] on link "Attributes" at bounding box center [236, 133] width 47 height 25
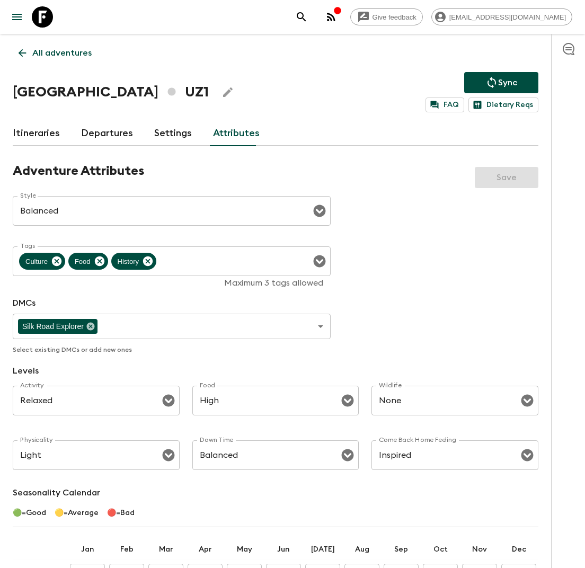
click at [58, 55] on p "All adventures" at bounding box center [61, 53] width 59 height 13
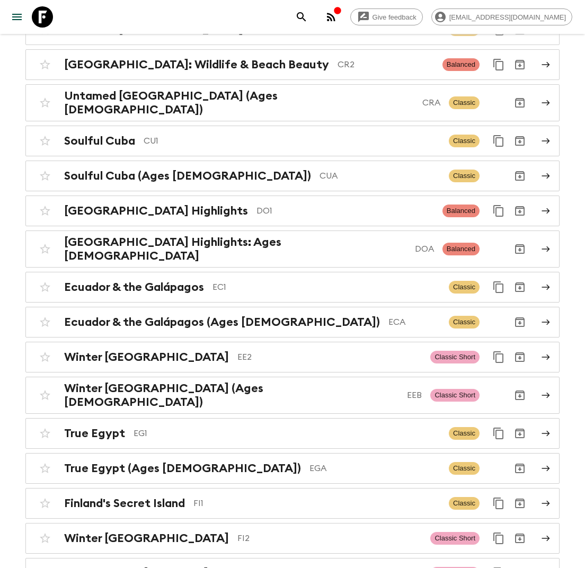
scroll to position [1273, 0]
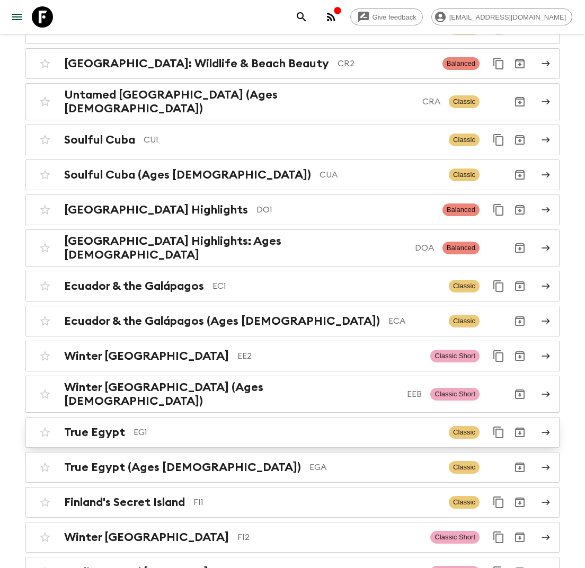
click at [184, 422] on div "True Egypt EG1 Classic" at bounding box center [271, 432] width 475 height 21
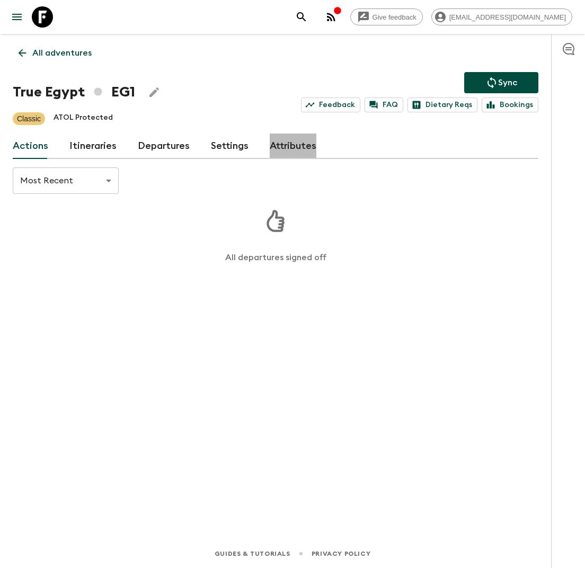
click at [286, 137] on link "Attributes" at bounding box center [293, 146] width 47 height 25
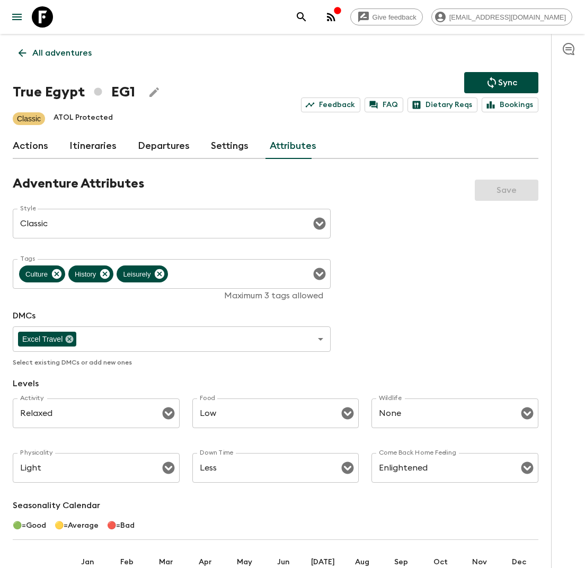
click at [41, 57] on p "All adventures" at bounding box center [61, 53] width 59 height 13
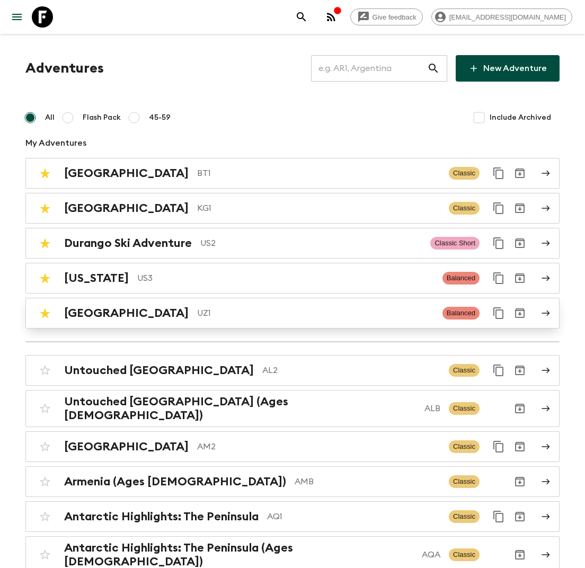
click at [127, 308] on div "Uzbekistan UZ1" at bounding box center [249, 313] width 370 height 14
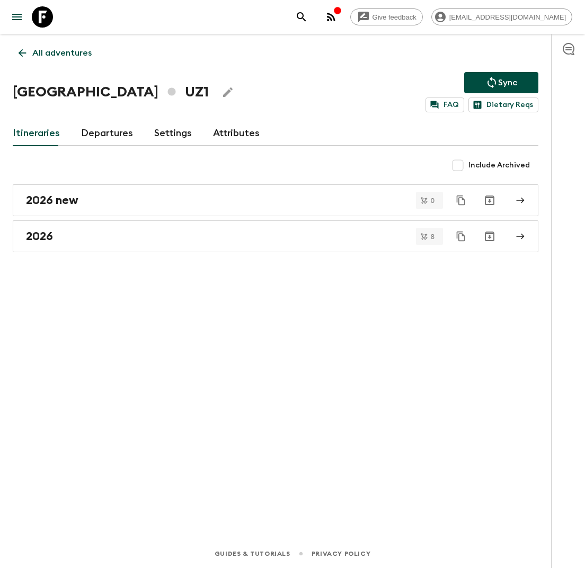
click at [228, 137] on link "Attributes" at bounding box center [236, 133] width 47 height 25
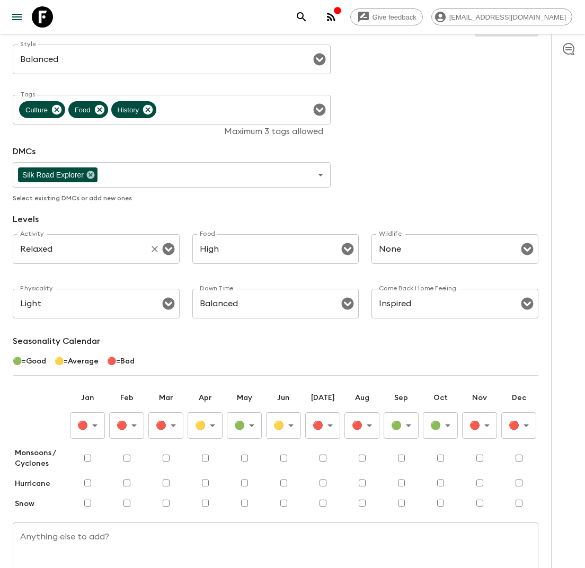
scroll to position [167, 0]
